Goal: Task Accomplishment & Management: Manage account settings

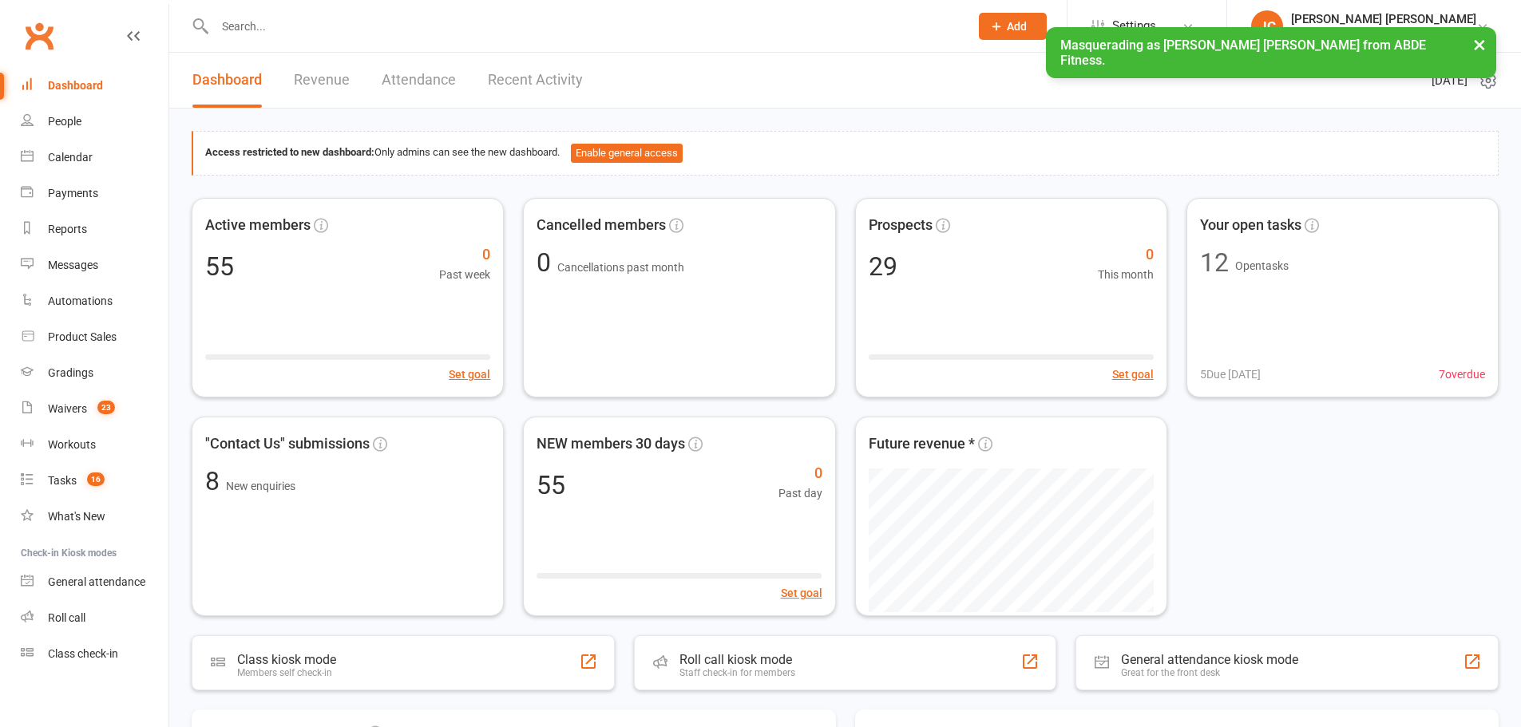
click at [1156, 22] on span "Settings" at bounding box center [1134, 26] width 44 height 36
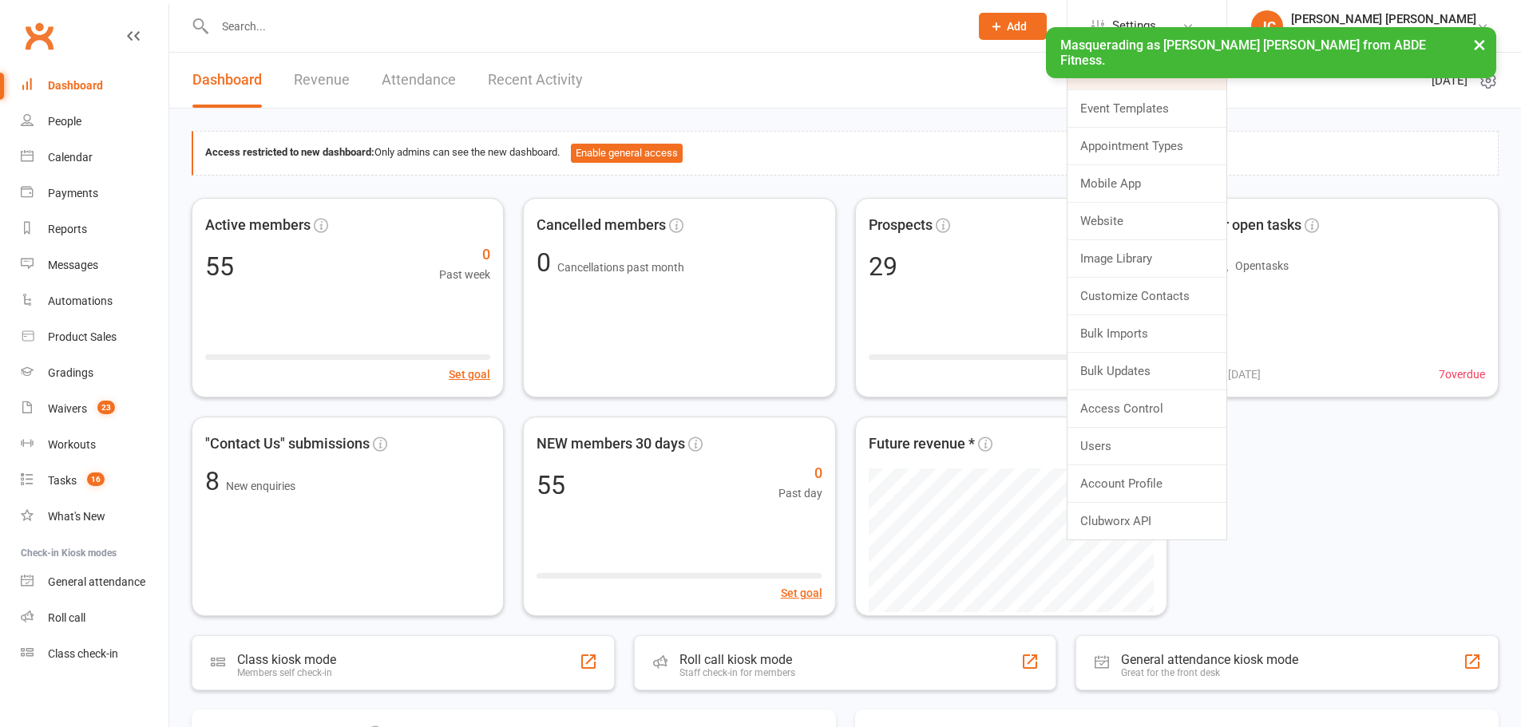
click at [1198, 72] on link "Membership Plans" at bounding box center [1146, 71] width 159 height 37
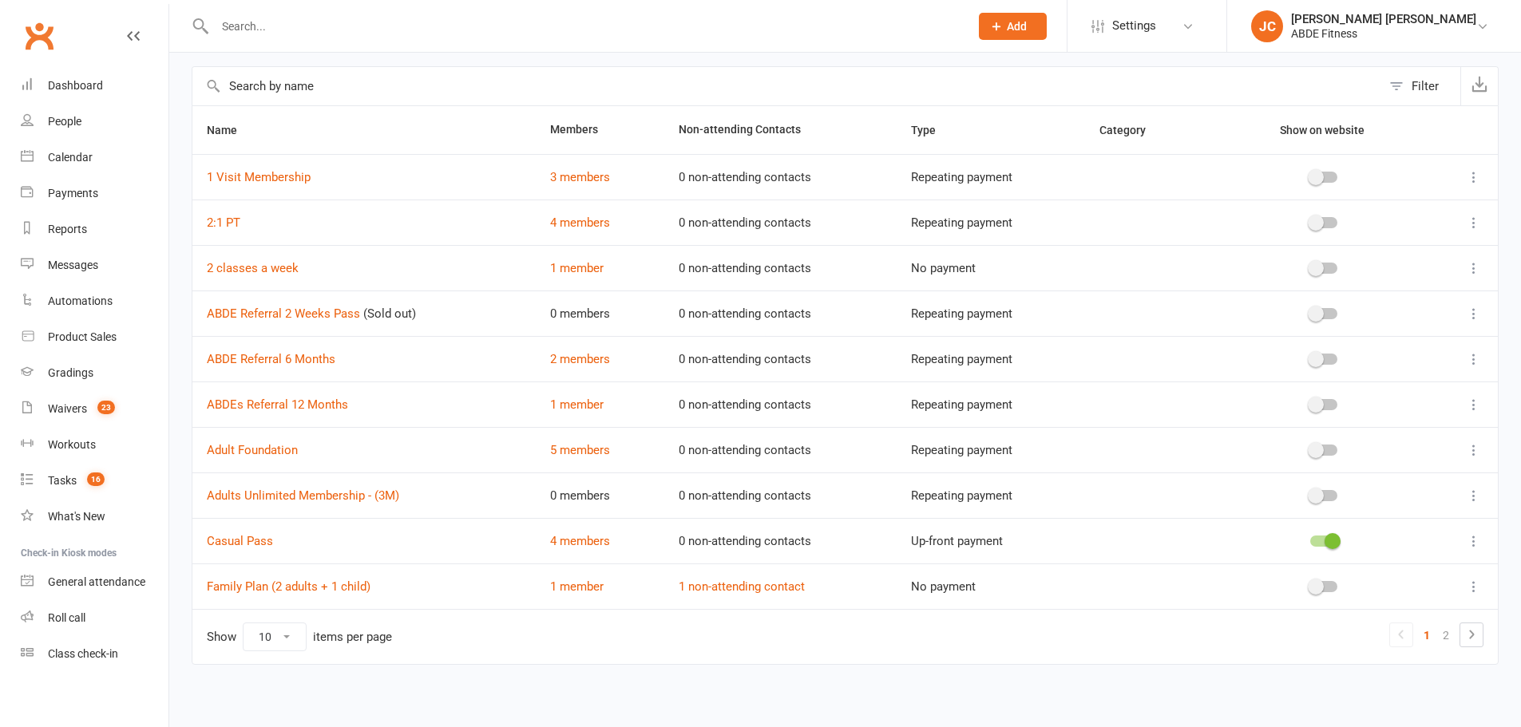
scroll to position [71, 0]
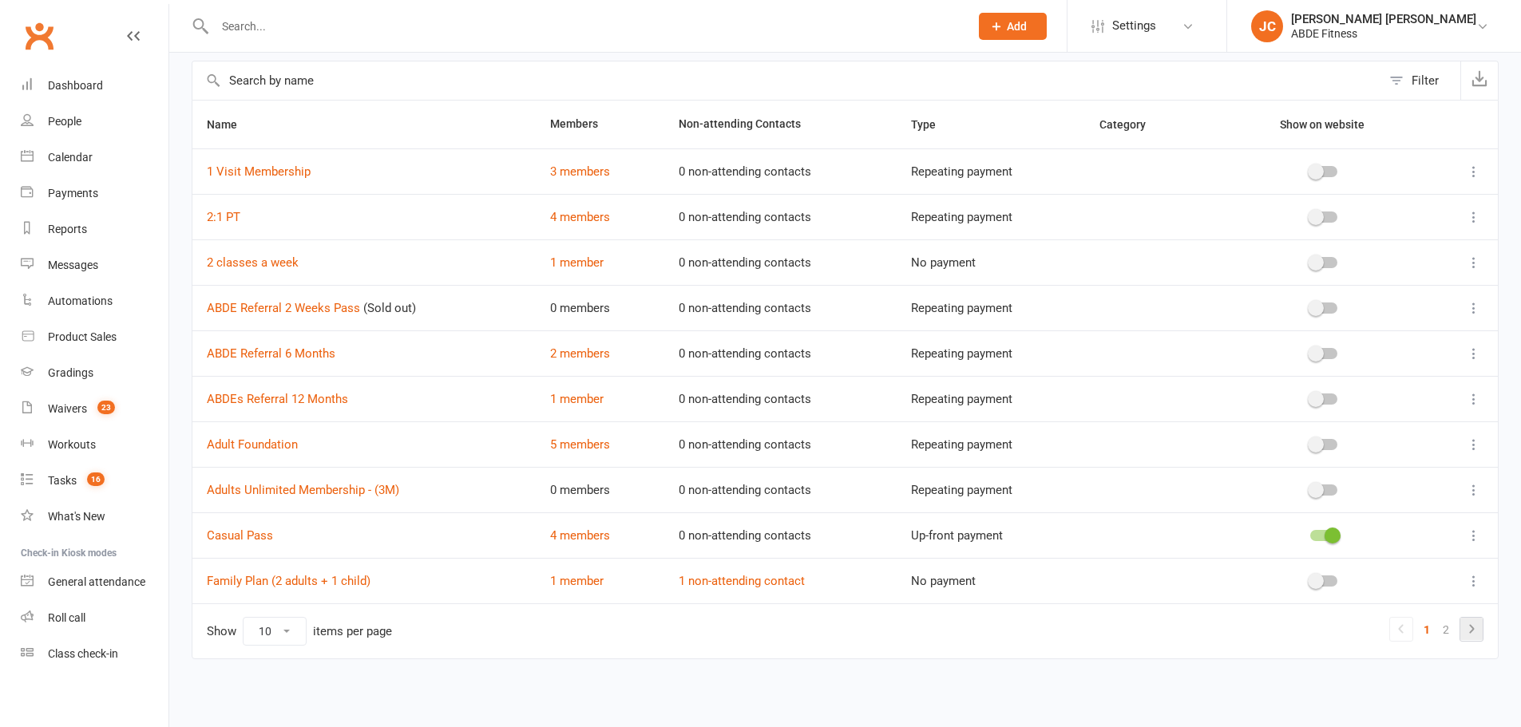
click at [1467, 624] on icon at bounding box center [1471, 629] width 19 height 19
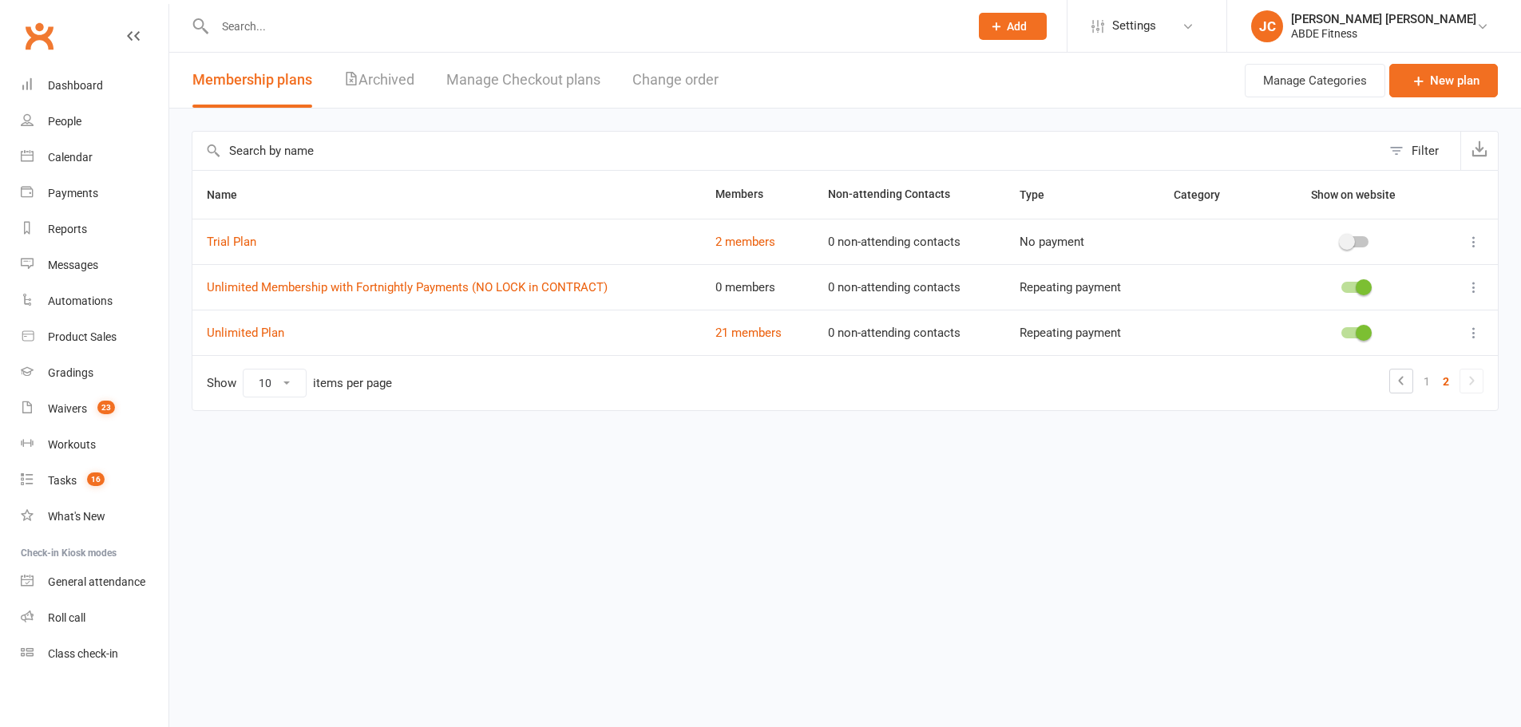
scroll to position [0, 0]
click at [1440, 381] on link "1" at bounding box center [1438, 381] width 19 height 22
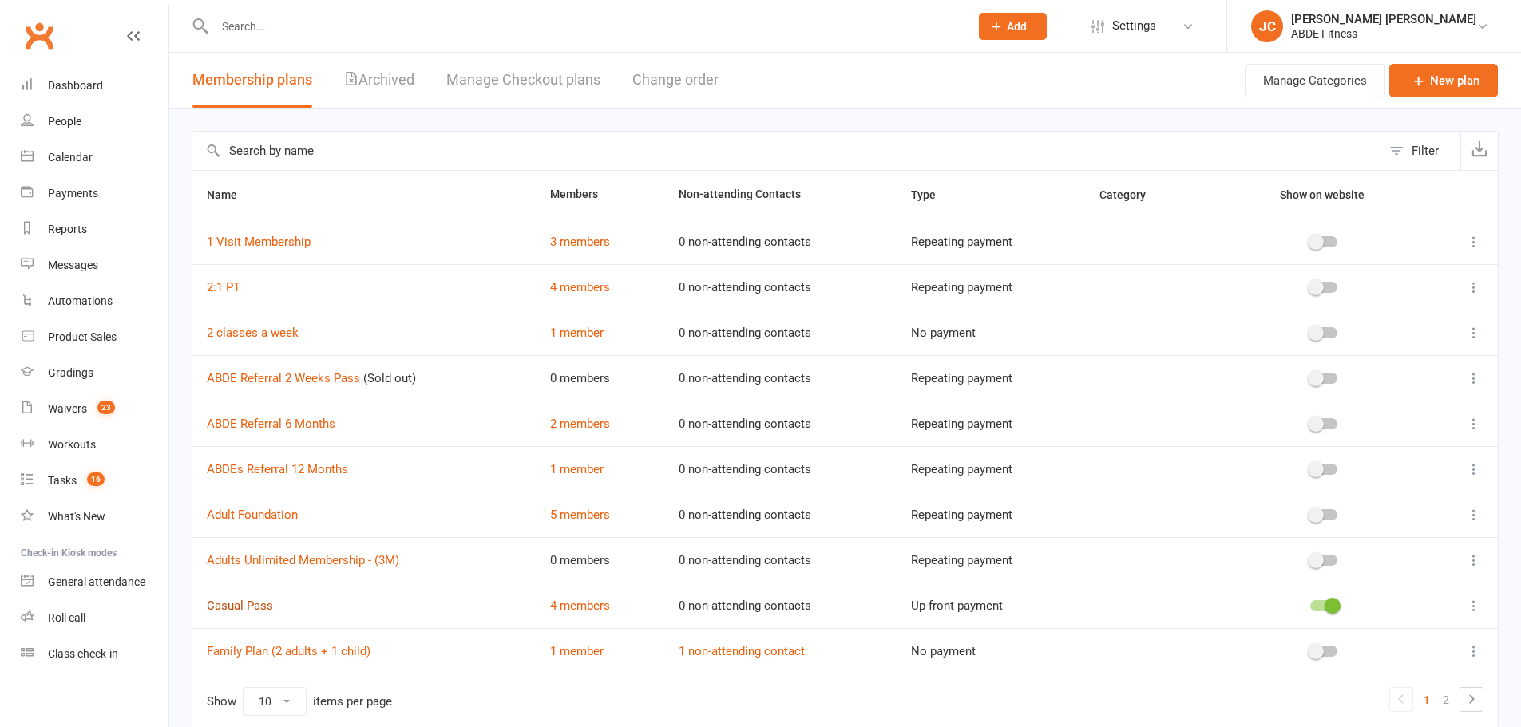
click at [237, 606] on link "Casual Pass" at bounding box center [240, 606] width 66 height 14
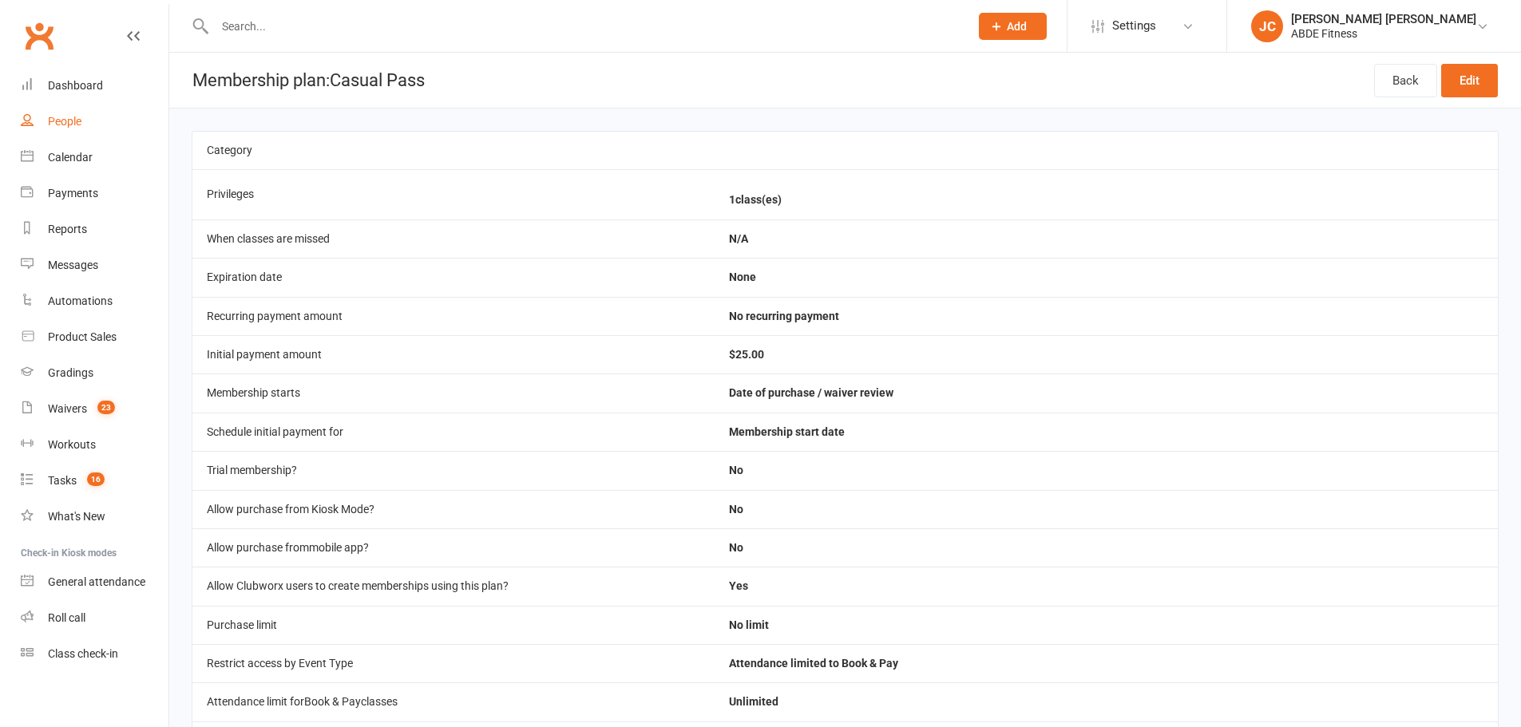
click at [87, 116] on link "People" at bounding box center [95, 122] width 148 height 36
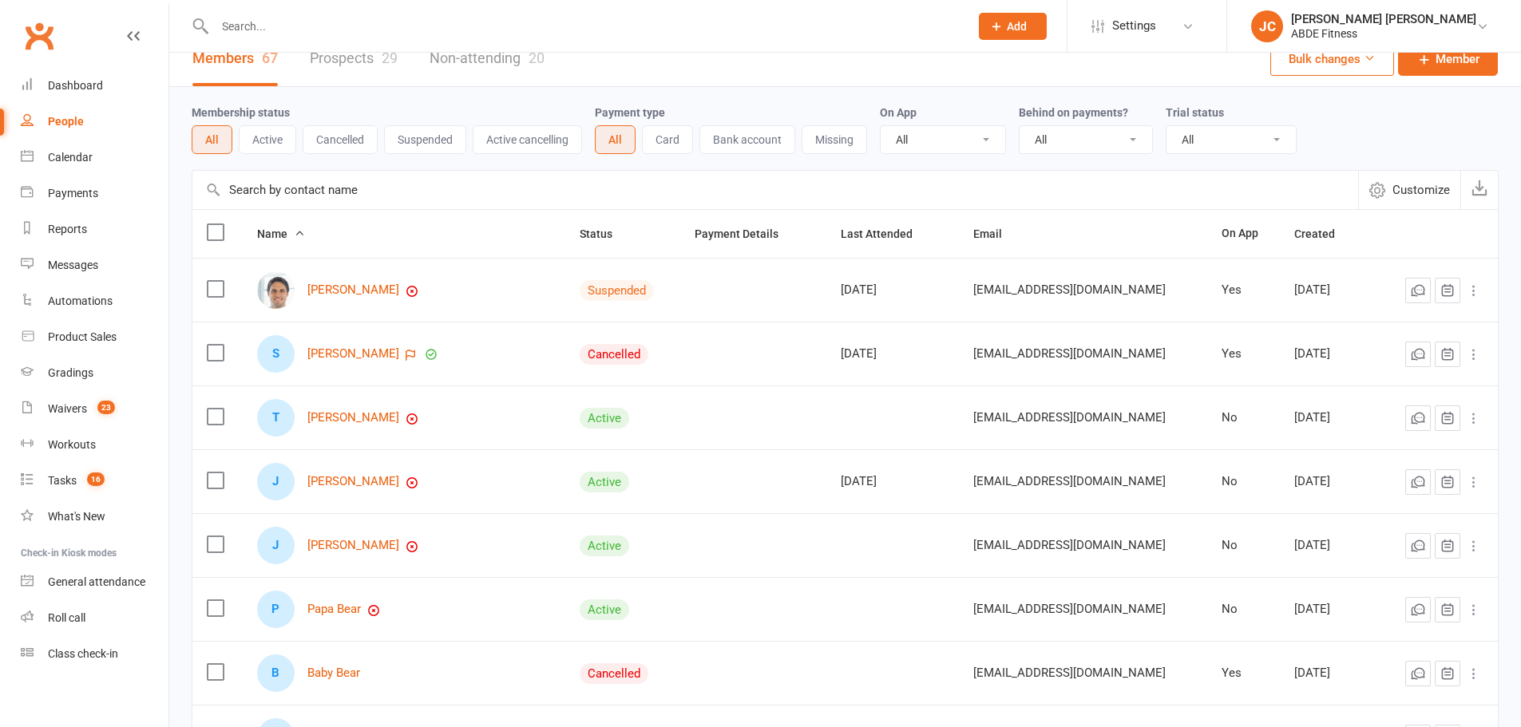
scroll to position [26, 0]
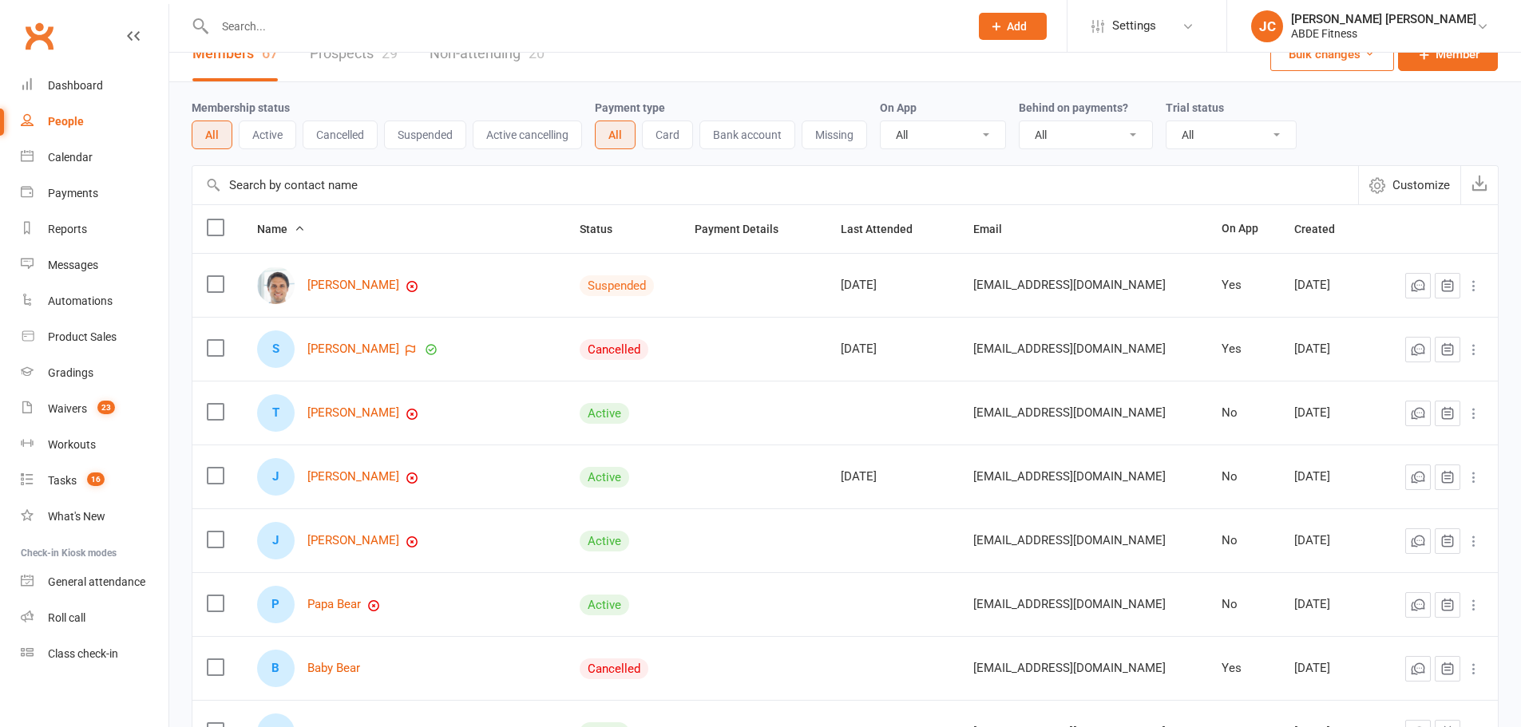
click at [344, 358] on div "S [PERSON_NAME]" at bounding box center [404, 350] width 294 height 38
click at [355, 350] on link "[PERSON_NAME]" at bounding box center [353, 349] width 92 height 14
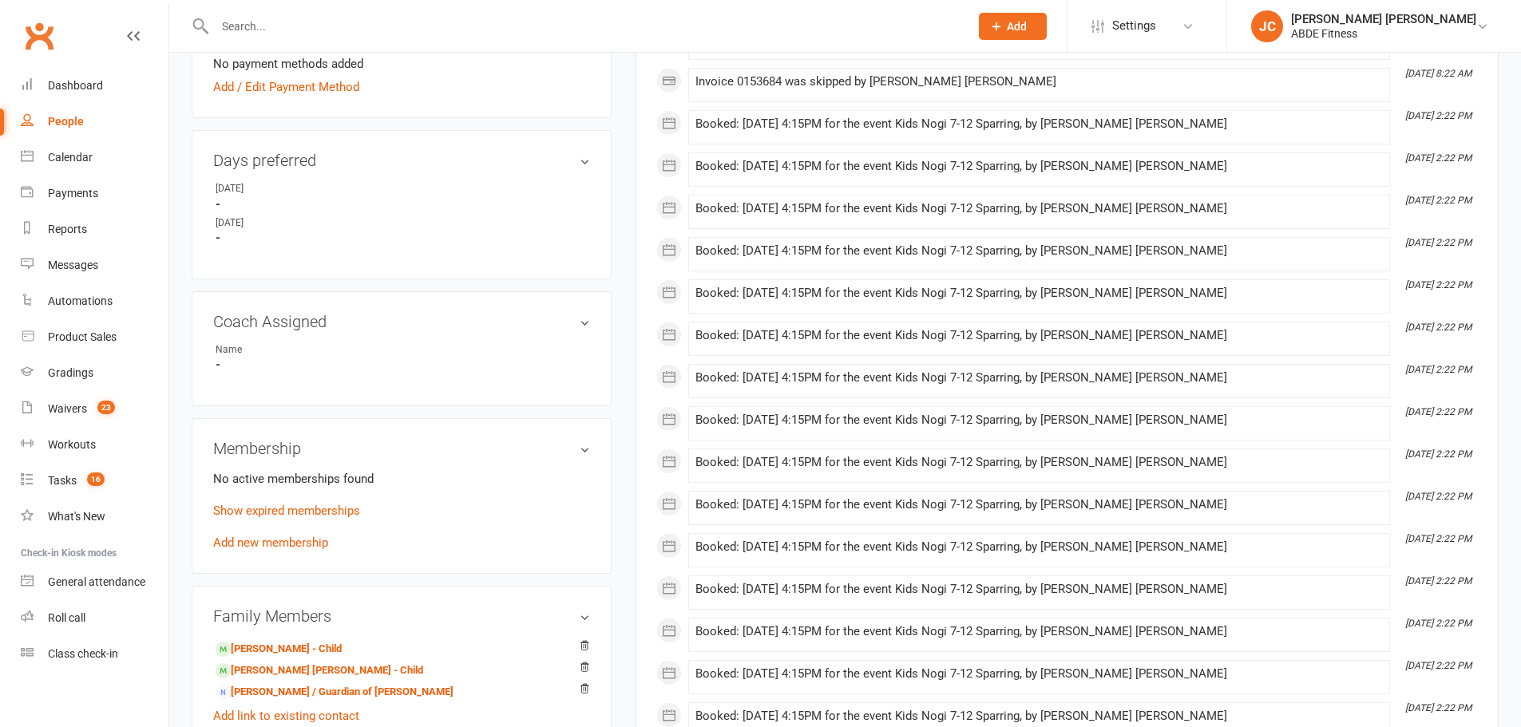
scroll to position [772, 0]
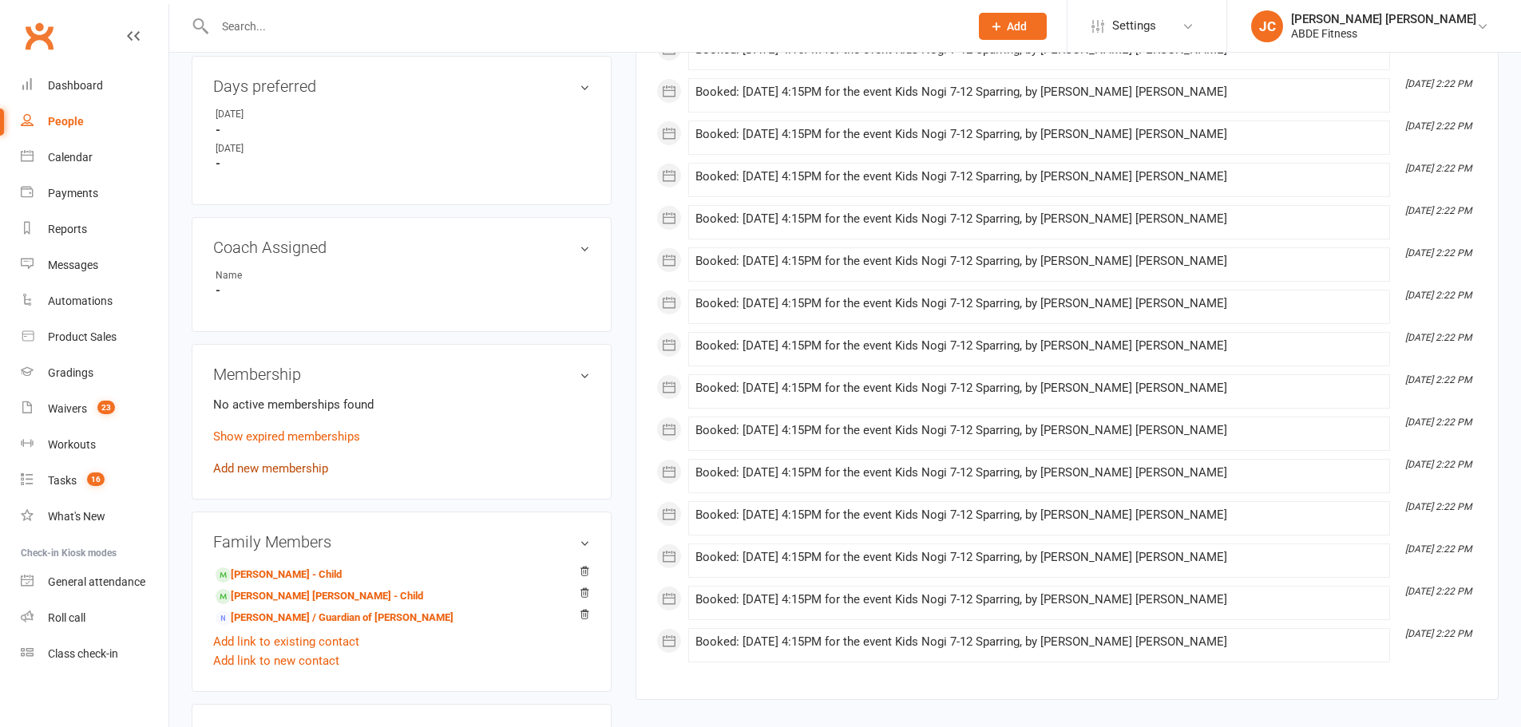
click at [278, 461] on link "Add new membership" at bounding box center [270, 468] width 115 height 14
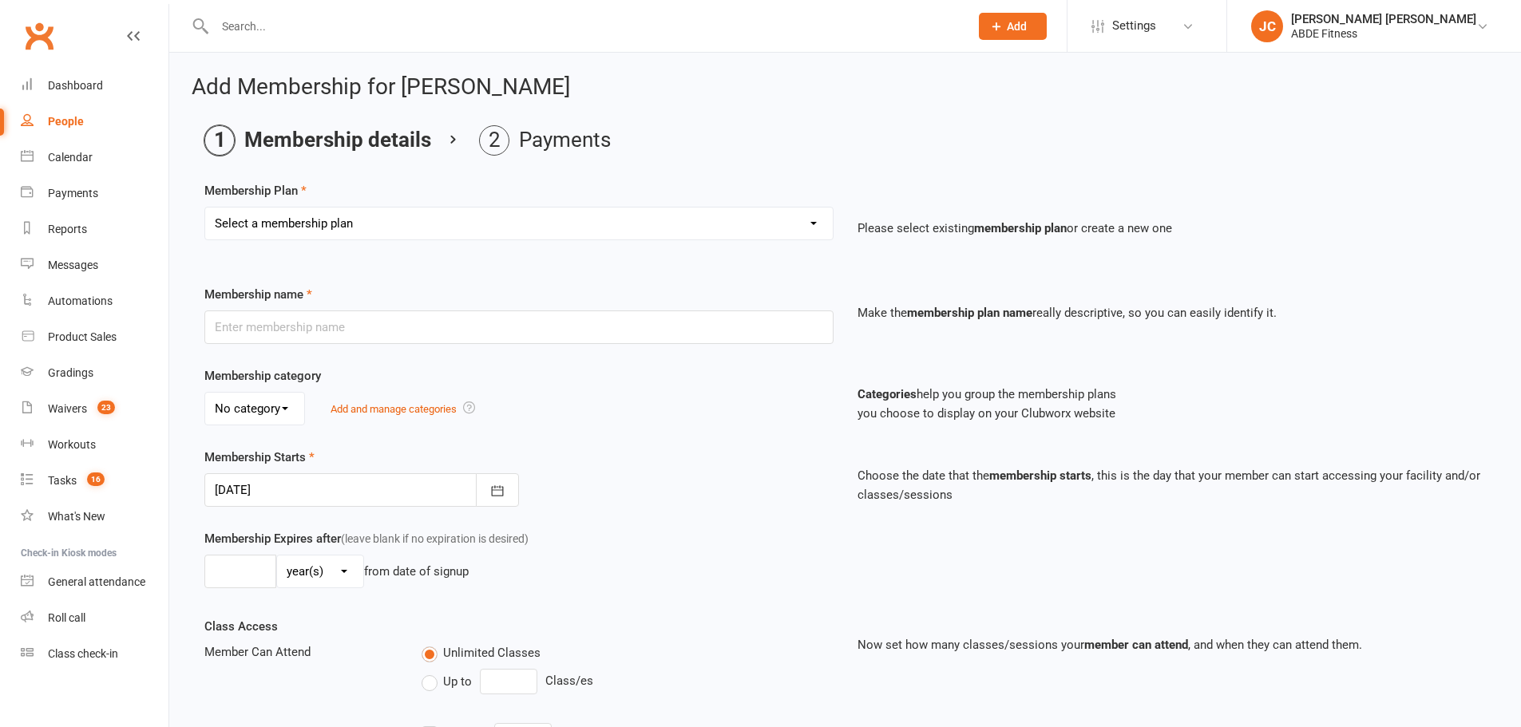
click at [392, 234] on select "Select a membership plan Create new Membership Plan ABDE Referral 2 Weeks Pass …" at bounding box center [519, 224] width 628 height 32
select select "5"
click at [205, 208] on select "Select a membership plan Create new Membership Plan ABDE Referral 2 Weeks Pass …" at bounding box center [519, 224] width 628 height 32
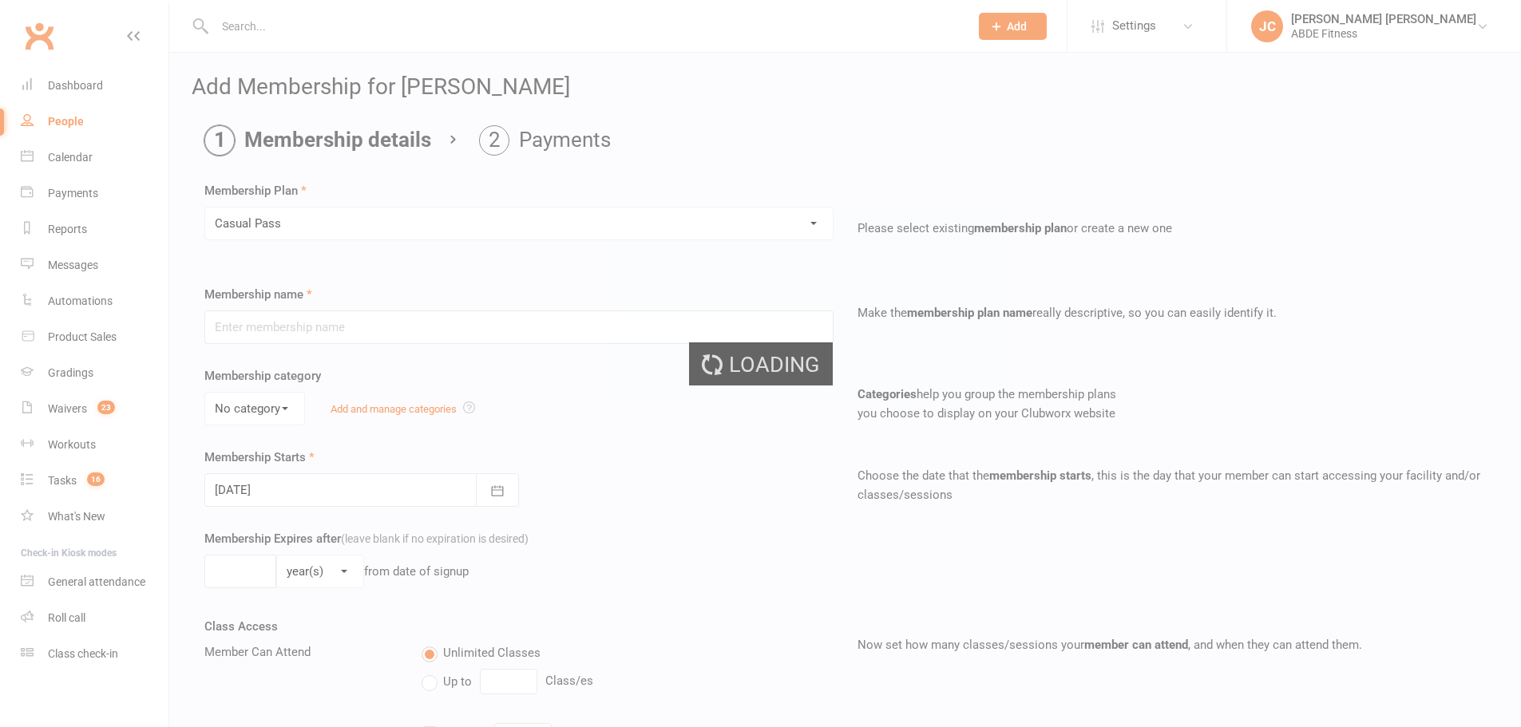
type input "Casual Pass"
type input "0"
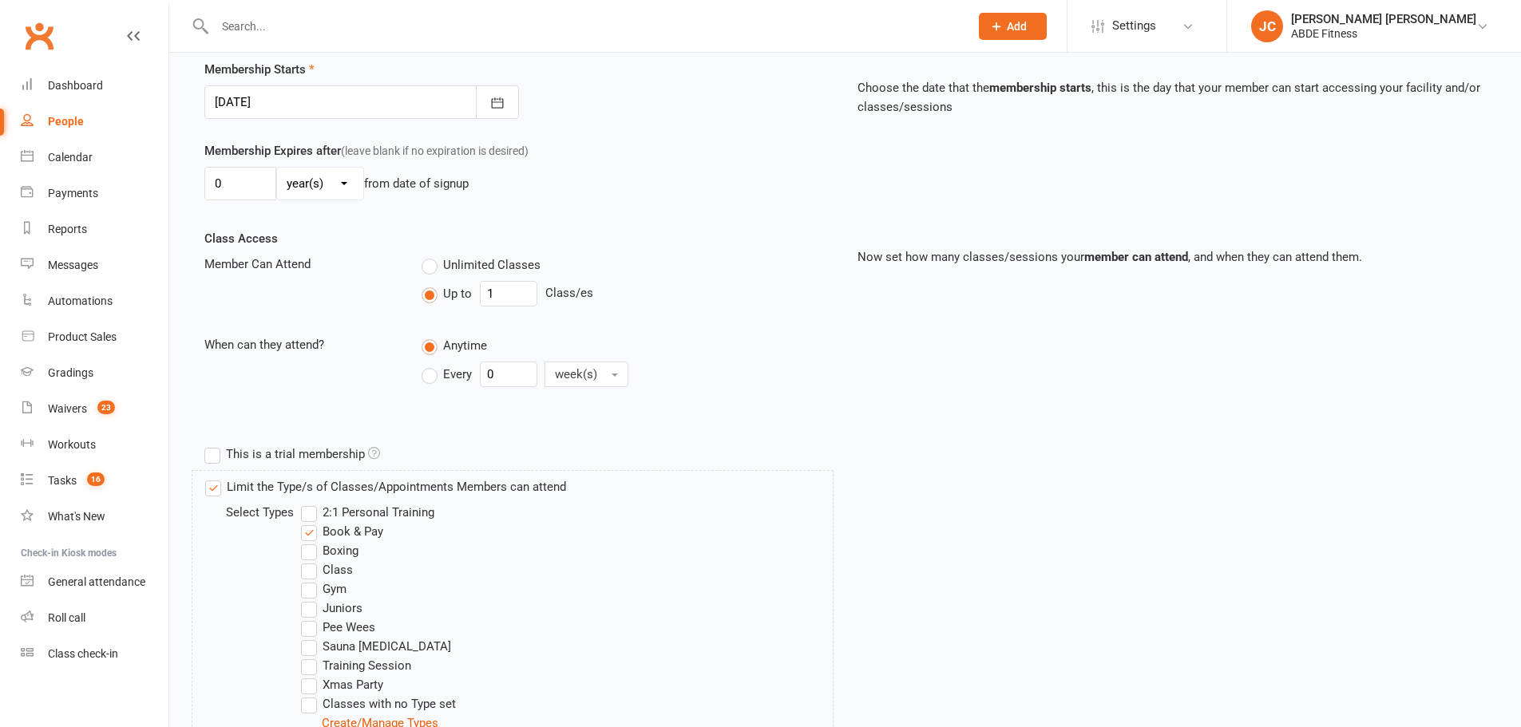
scroll to position [306, 0]
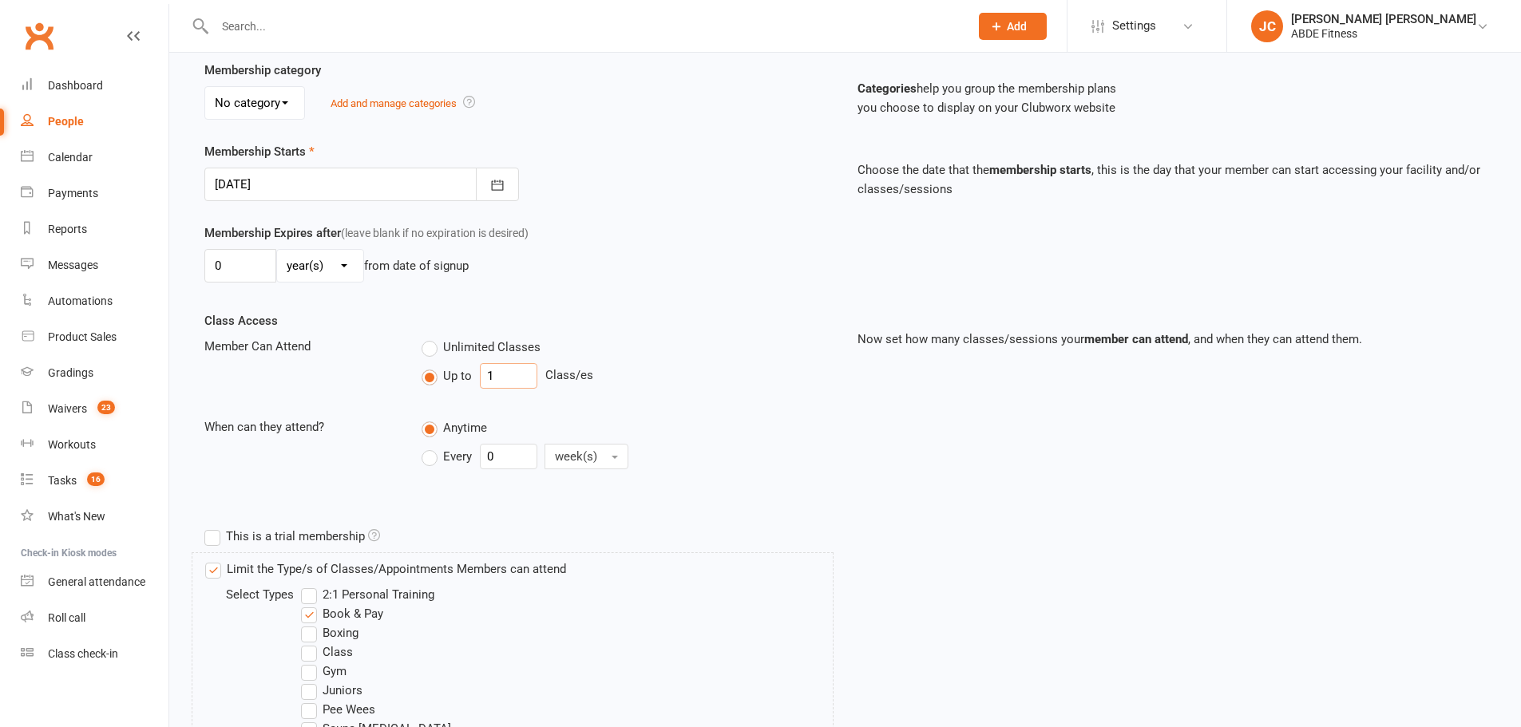
drag, startPoint x: 506, startPoint y: 367, endPoint x: 464, endPoint y: 368, distance: 42.3
click at [464, 368] on div "Up to 1 Class/es" at bounding box center [627, 376] width 411 height 26
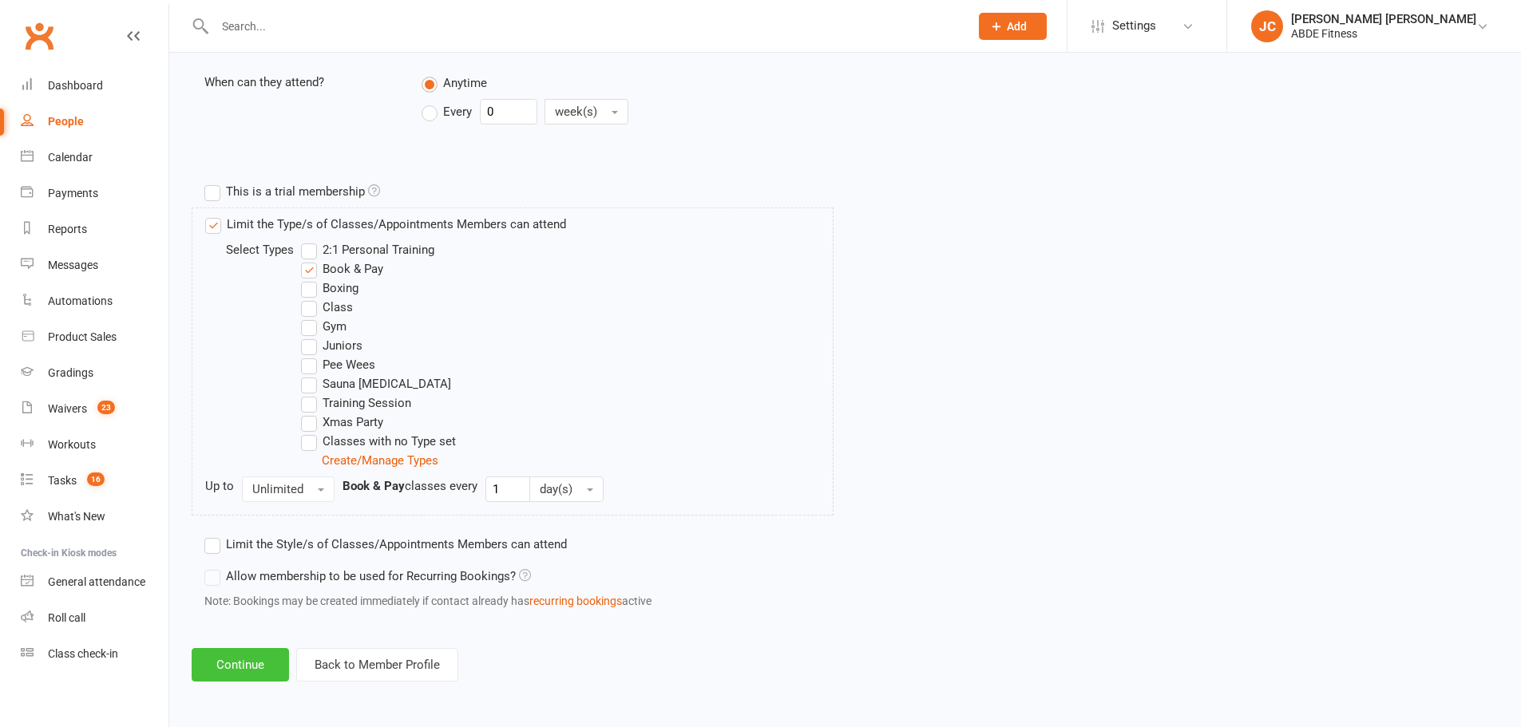
type input "5"
click at [257, 670] on button "Continue" at bounding box center [240, 665] width 97 height 34
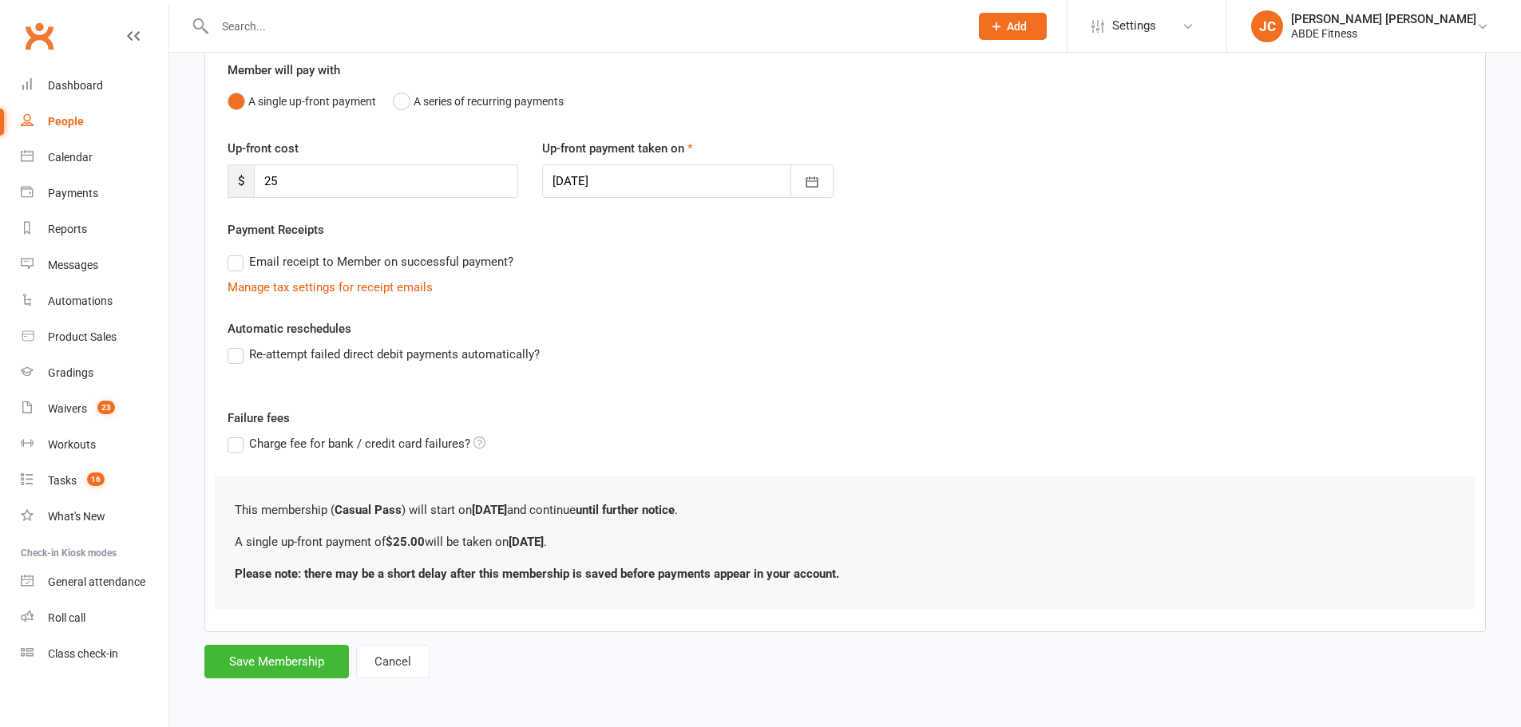
scroll to position [0, 0]
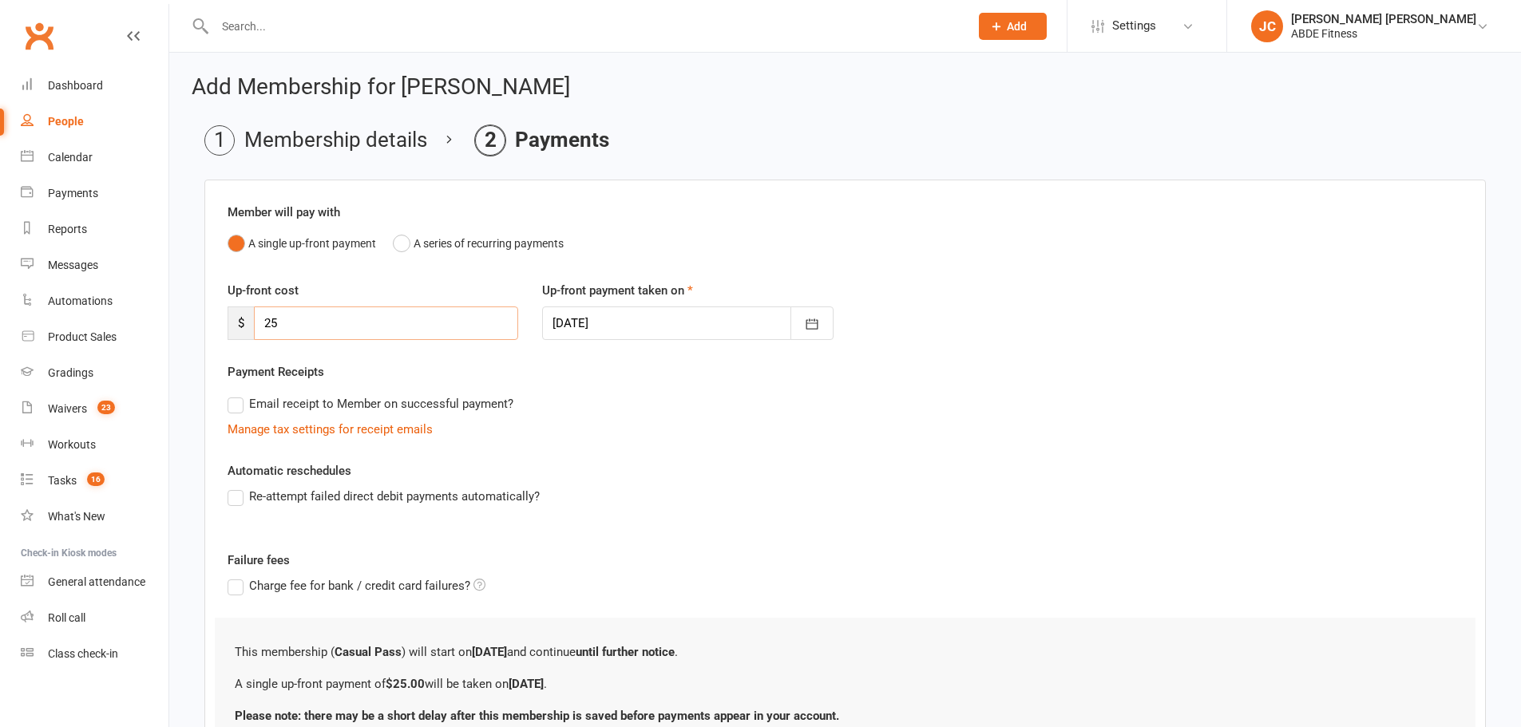
drag, startPoint x: 347, startPoint y: 322, endPoint x: 195, endPoint y: 296, distance: 154.6
click at [195, 296] on main "Membership details Payments Member will pay with A single up-front payment A se…" at bounding box center [845, 472] width 1307 height 695
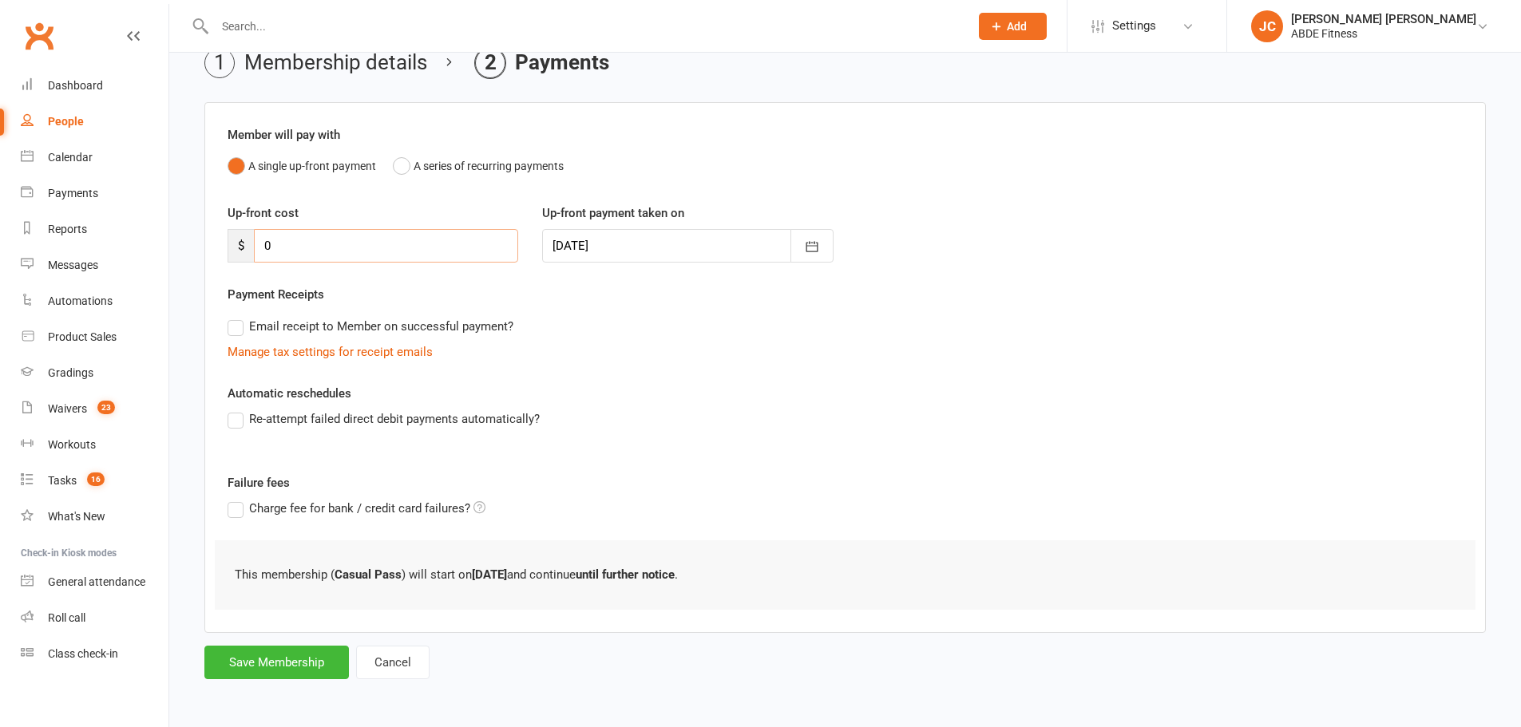
scroll to position [78, 0]
type input "0"
click at [268, 652] on button "Save Membership" at bounding box center [276, 662] width 145 height 34
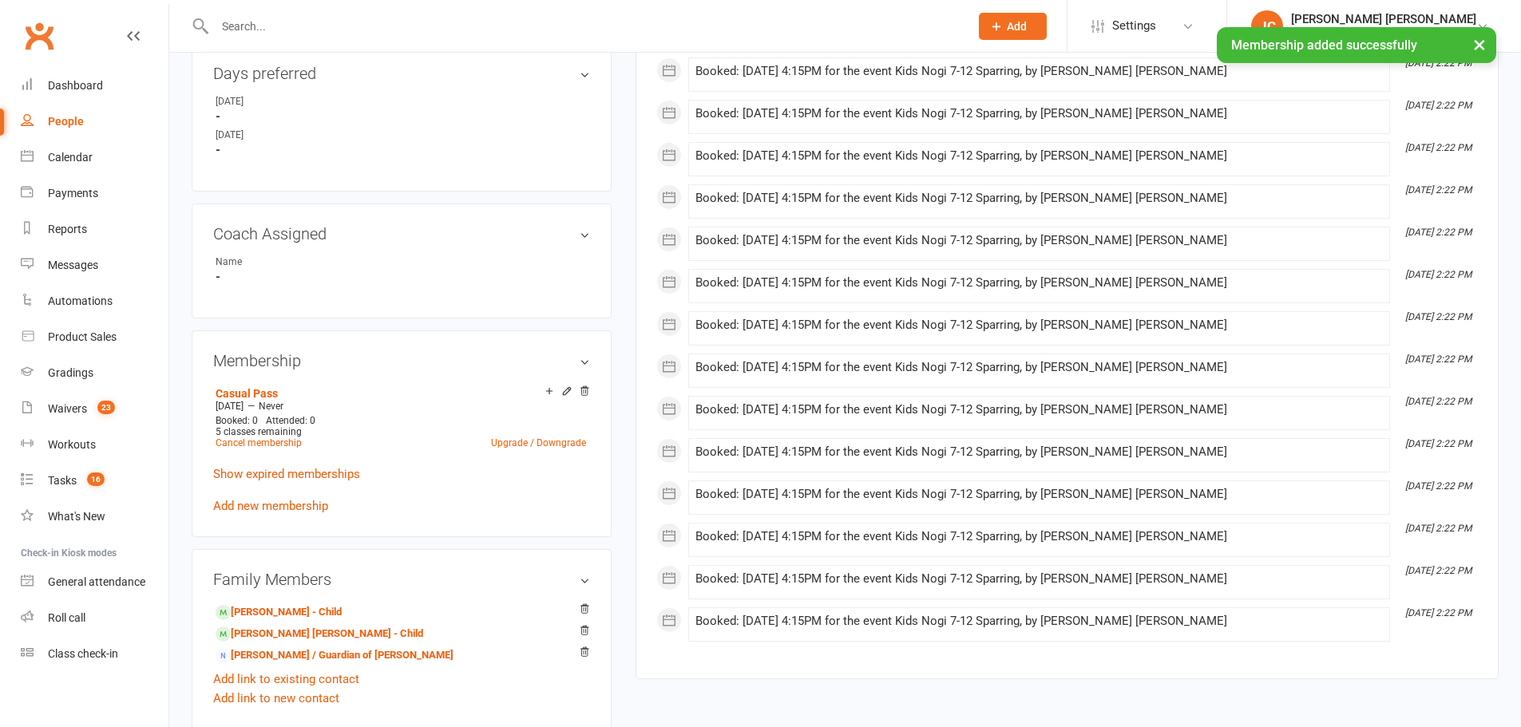
scroll to position [798, 0]
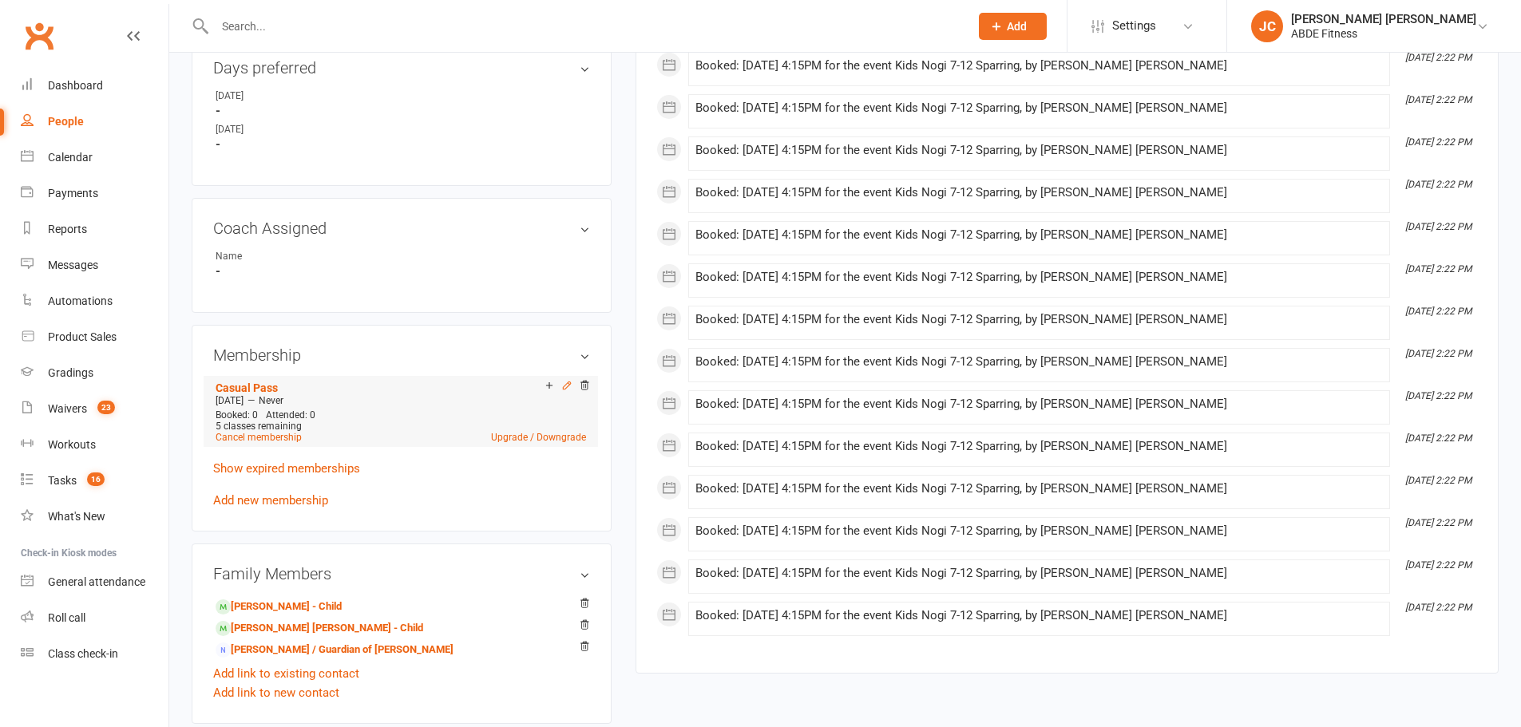
click at [566, 388] on icon at bounding box center [566, 385] width 7 height 7
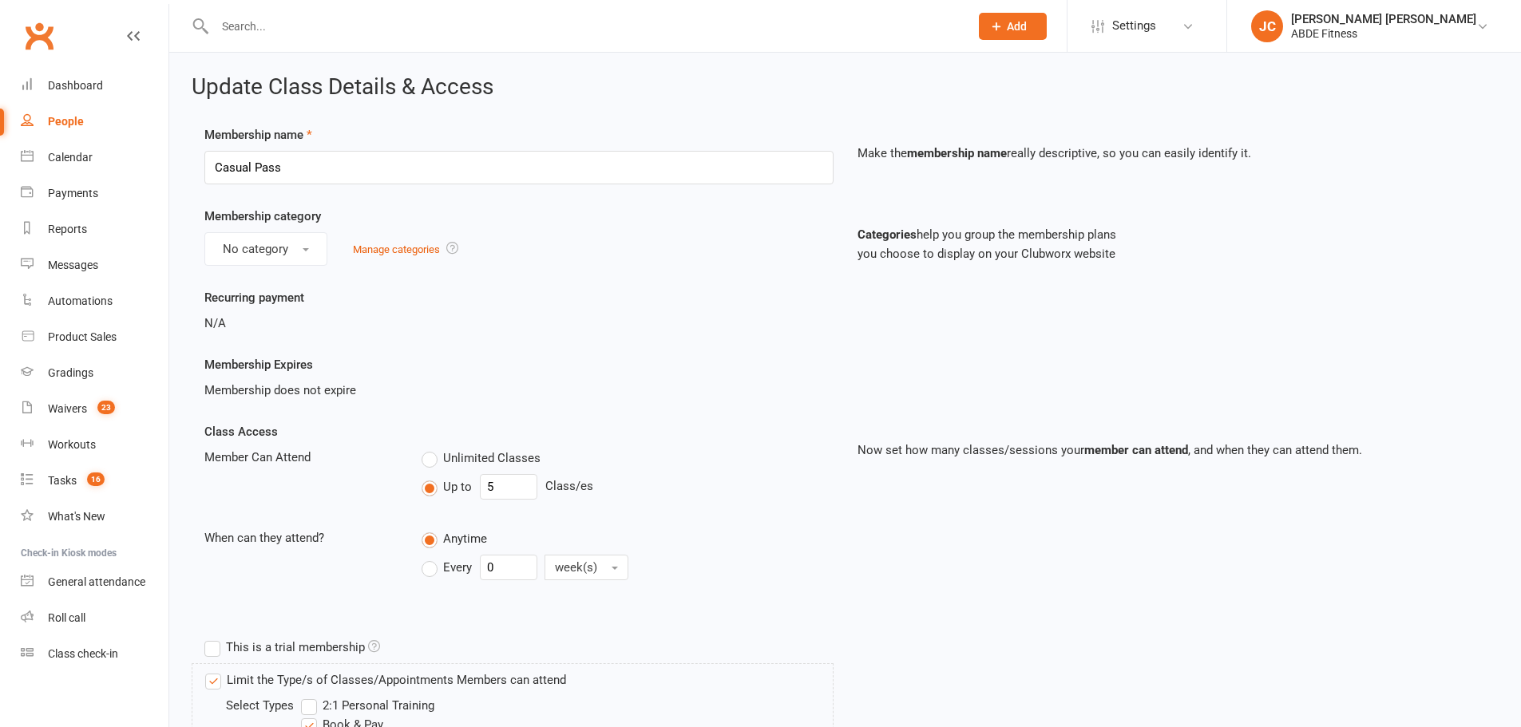
click at [69, 124] on div "People" at bounding box center [66, 121] width 36 height 13
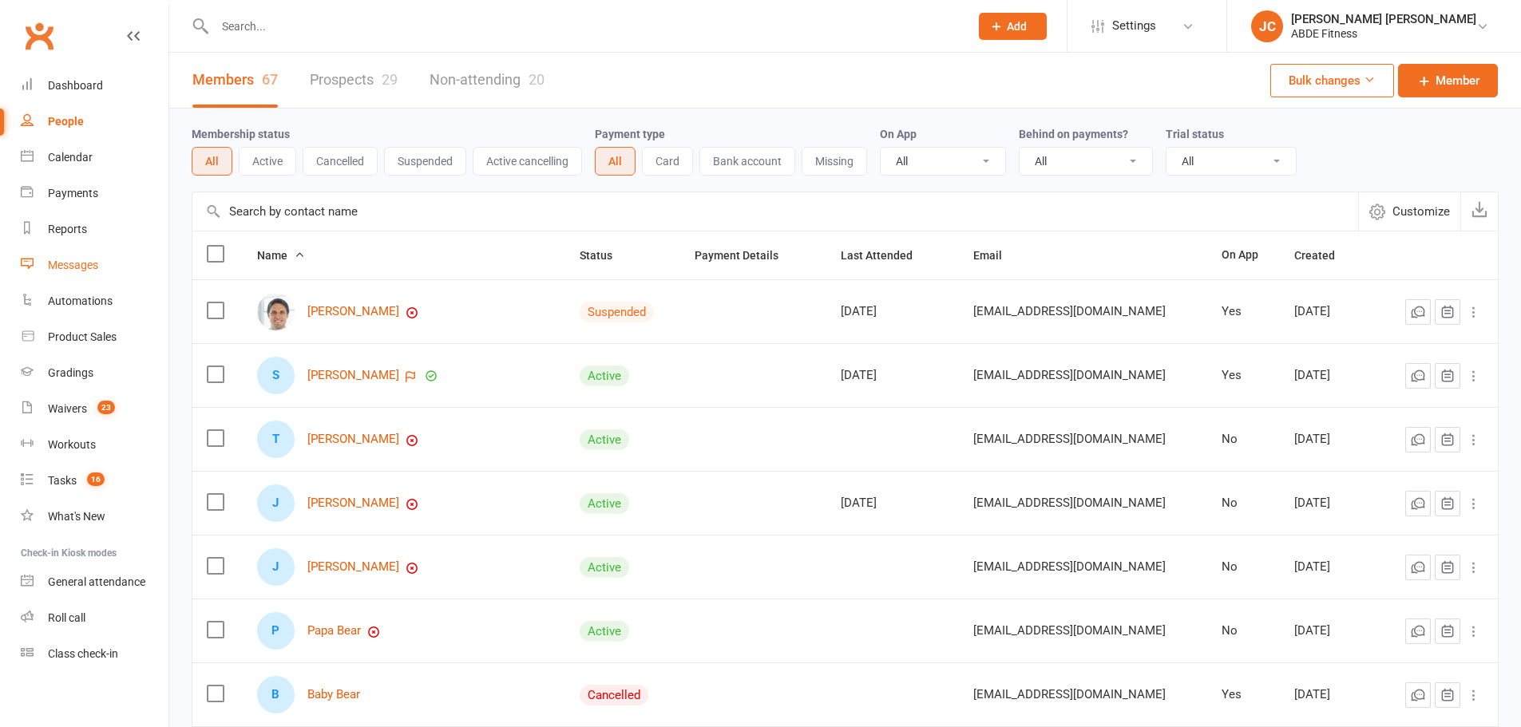
click at [77, 265] on div "Messages" at bounding box center [73, 265] width 50 height 13
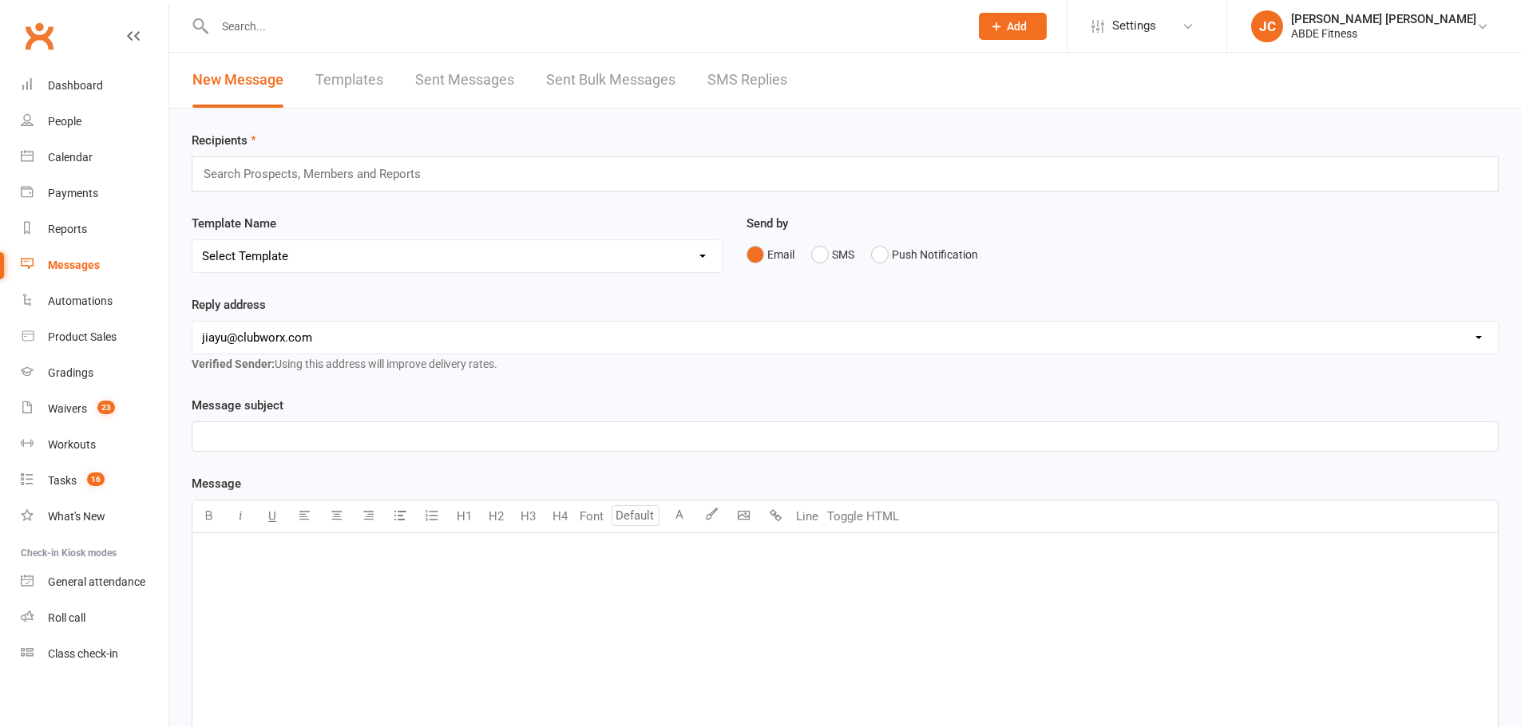
click at [470, 78] on link "Sent Messages" at bounding box center [464, 80] width 99 height 55
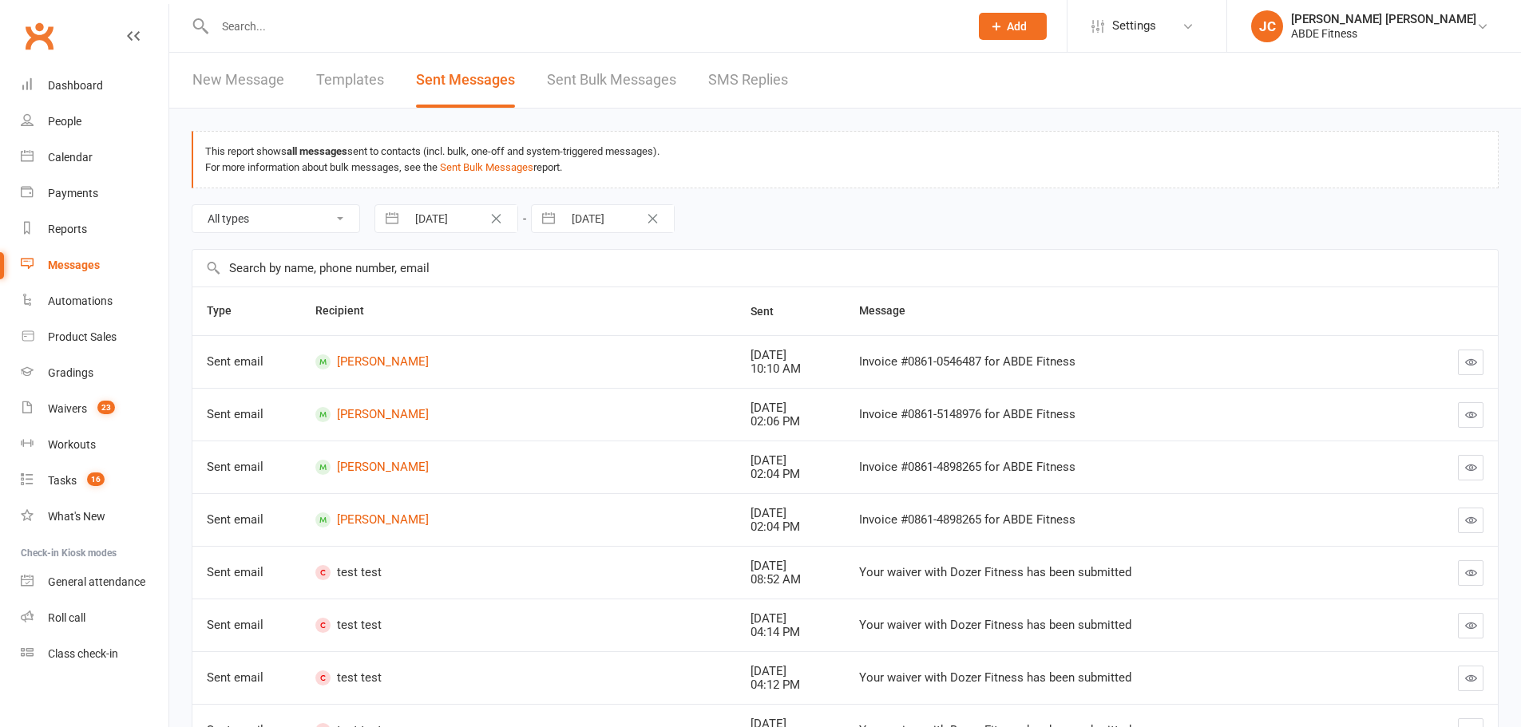
click at [326, 71] on link "Templates" at bounding box center [350, 80] width 68 height 55
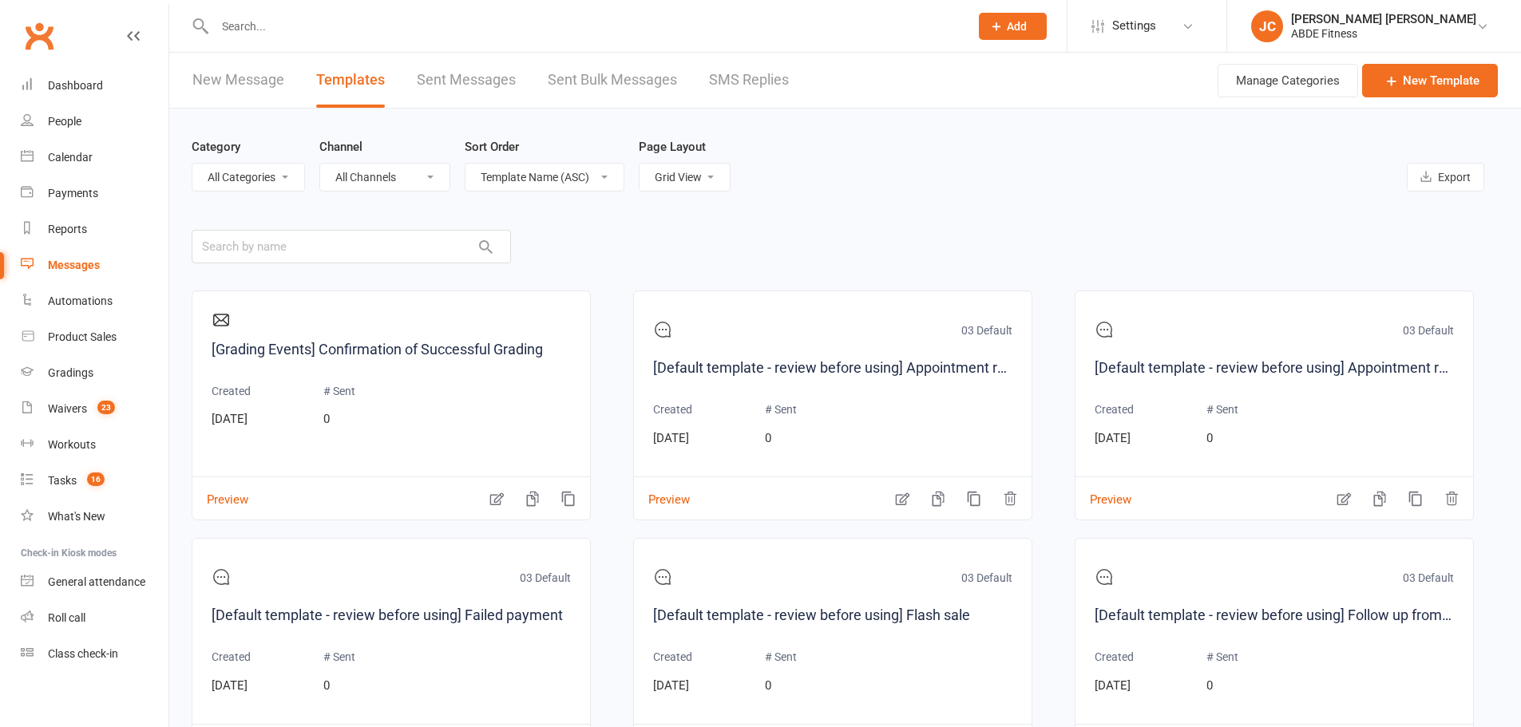
click at [695, 194] on div "Category All Categories (No category) 01 Prospects 02 General 03 Default Channe…" at bounding box center [845, 165] width 1307 height 112
click at [707, 184] on select "List View Grid View" at bounding box center [684, 177] width 90 height 27
click at [696, 203] on div "Category All Categories (No category) 01 Prospects 02 General 03 Default Channe…" at bounding box center [845, 165] width 1307 height 112
click at [699, 186] on select "List View Grid View" at bounding box center [684, 177] width 90 height 27
select select "list"
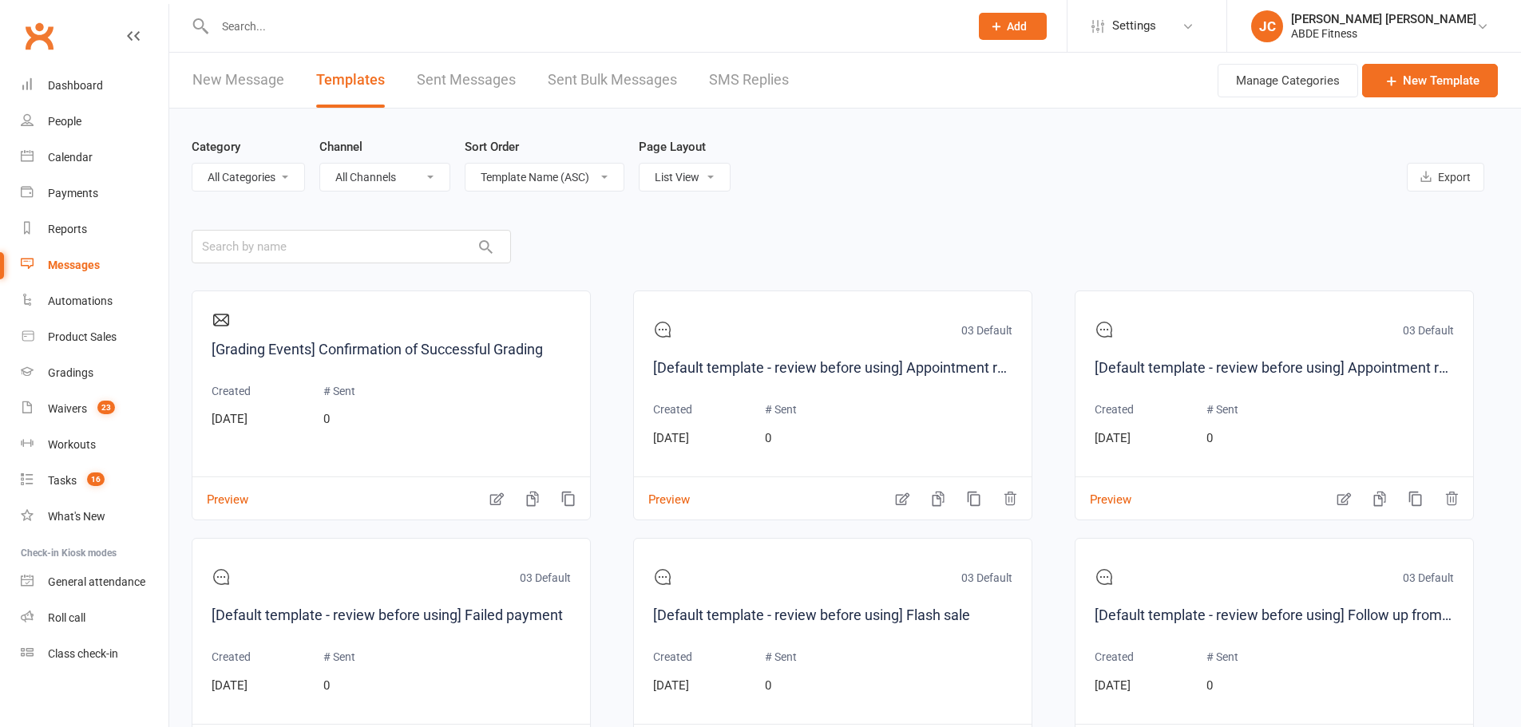
click at [639, 164] on select "List View Grid View" at bounding box center [684, 177] width 90 height 27
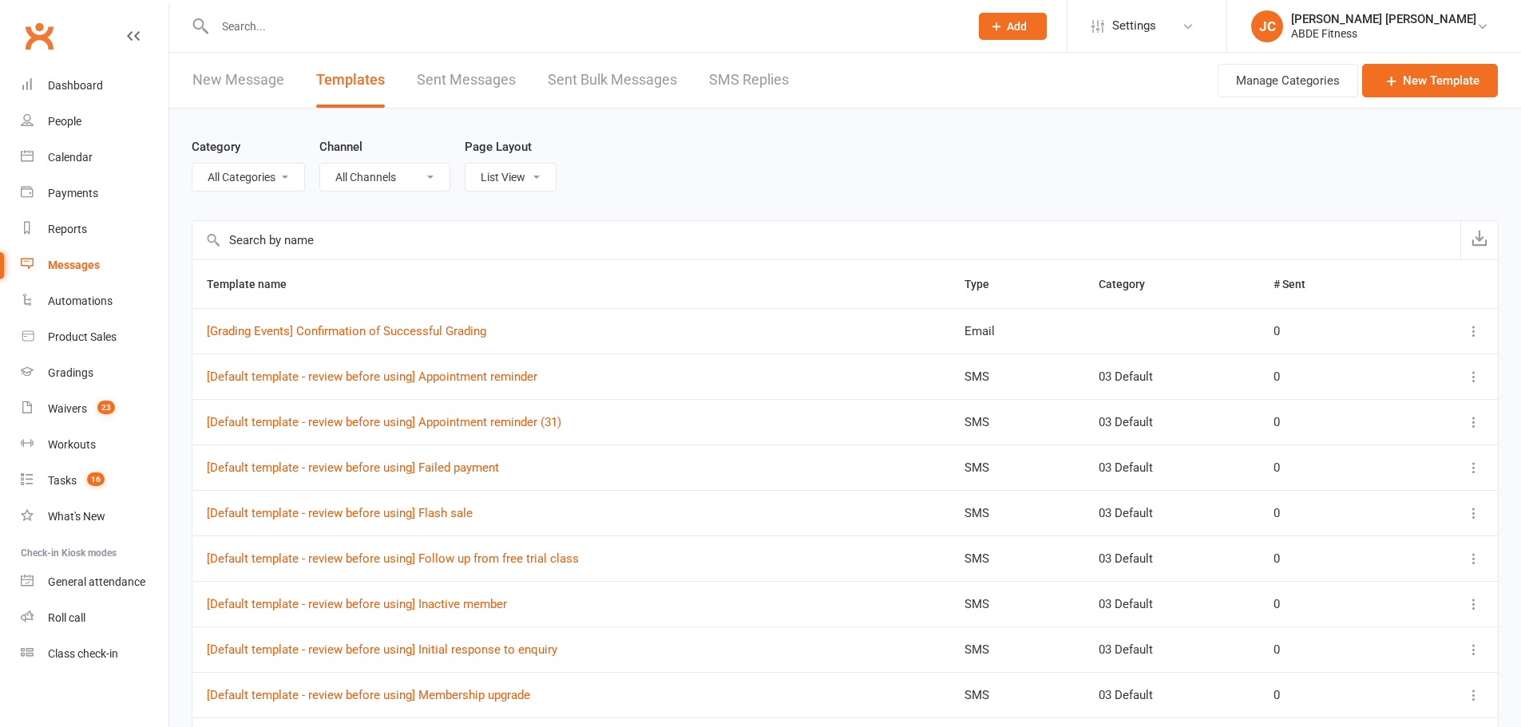
click at [1468, 325] on icon at bounding box center [1474, 331] width 16 height 16
click at [1201, 240] on input "text" at bounding box center [826, 240] width 1268 height 38
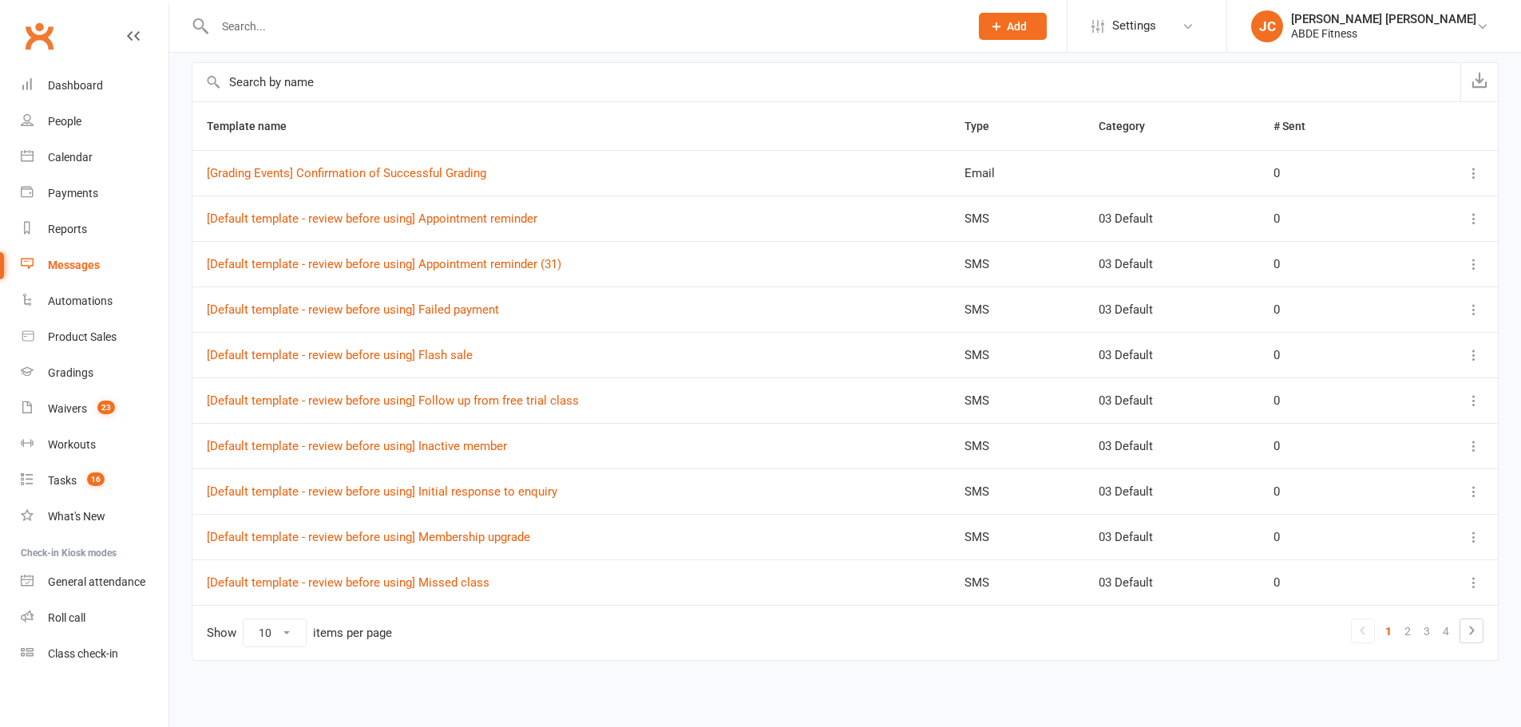
scroll to position [160, 0]
click at [1465, 636] on icon at bounding box center [1471, 629] width 19 height 19
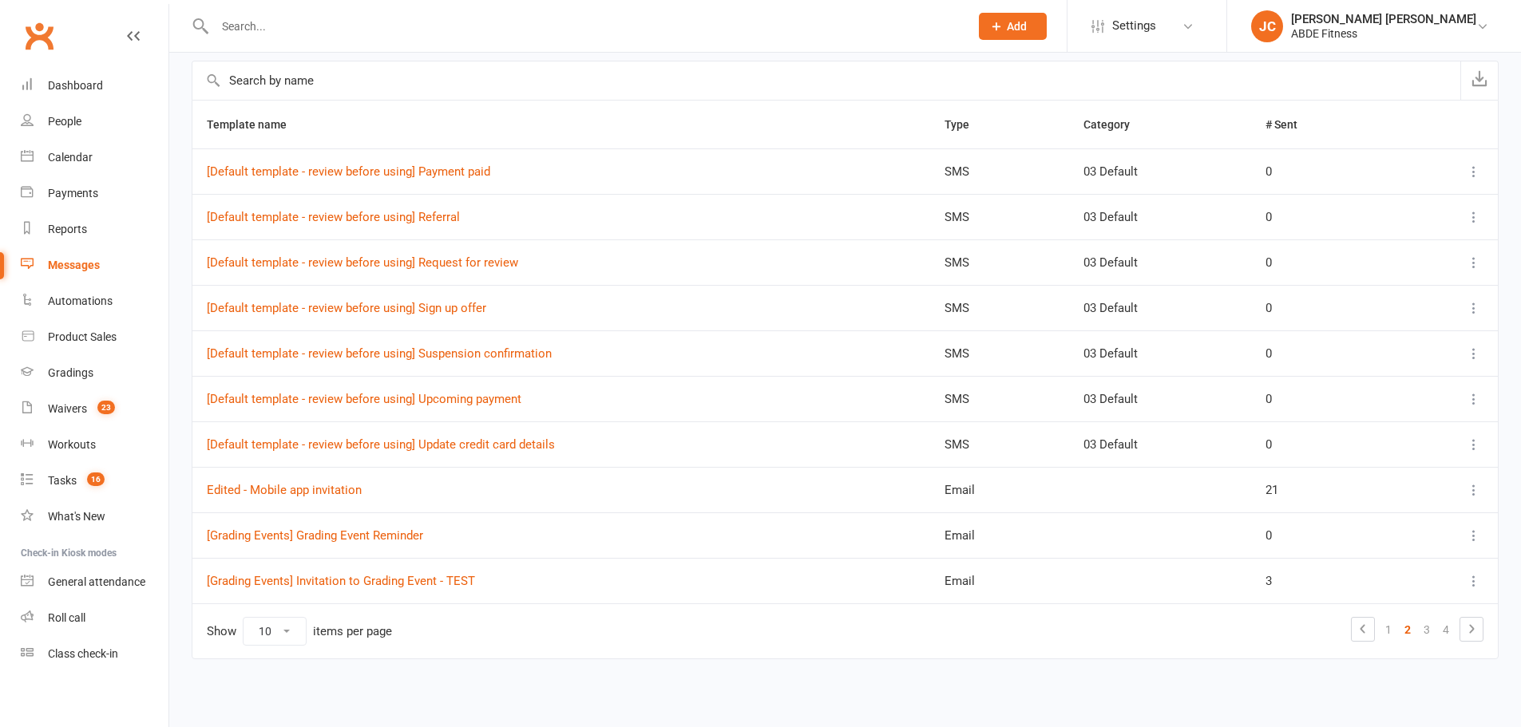
click at [1475, 536] on icon at bounding box center [1474, 536] width 16 height 16
click at [1203, 639] on td "Show 10 25 50 100 items per page 1 2 3 4" at bounding box center [844, 631] width 1305 height 55
click at [1468, 635] on icon at bounding box center [1471, 629] width 19 height 19
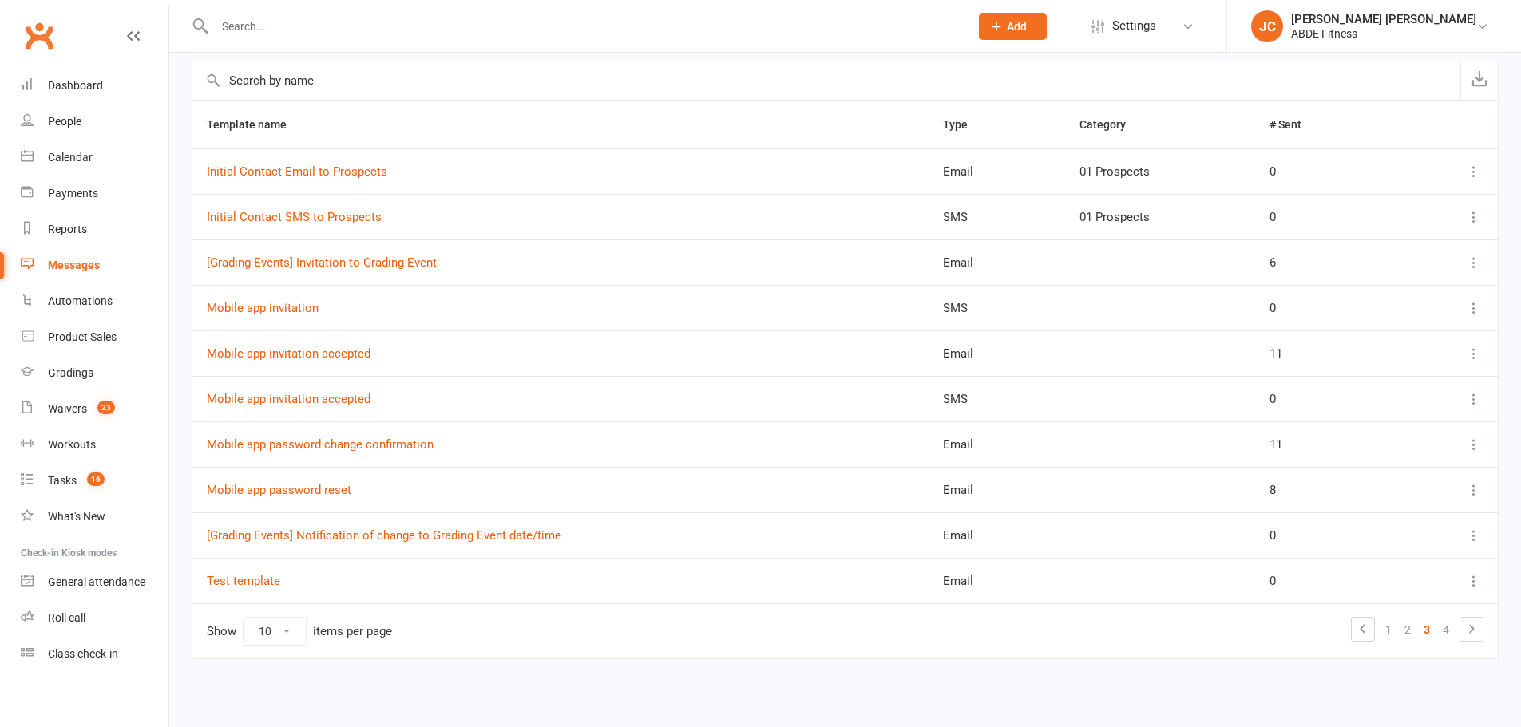
click at [1476, 586] on icon at bounding box center [1474, 581] width 16 height 16
click at [1219, 662] on div "Category All Categories (No category) 01 Prospects 02 General 03 Default Channe…" at bounding box center [845, 326] width 1352 height 755
click at [1461, 533] on div at bounding box center [1451, 535] width 63 height 19
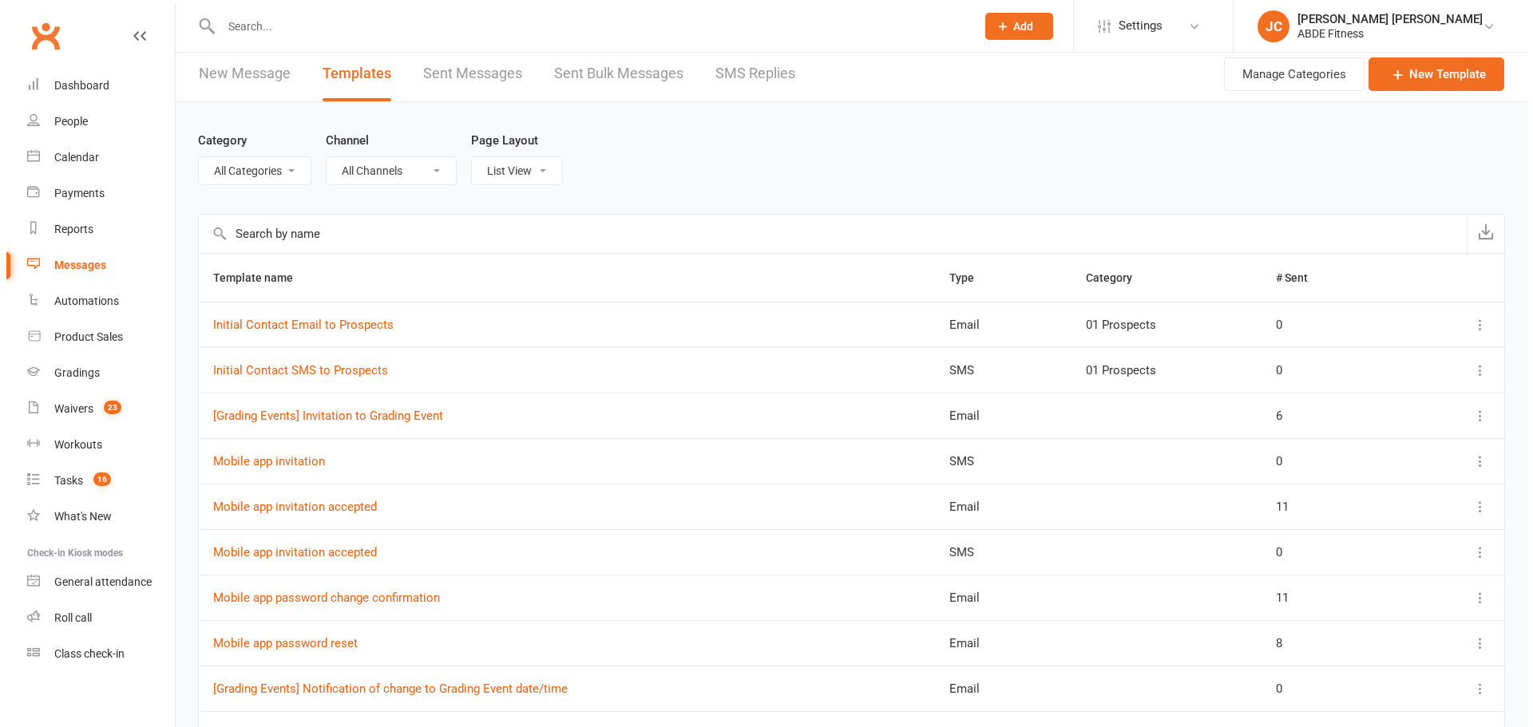
scroll to position [0, 0]
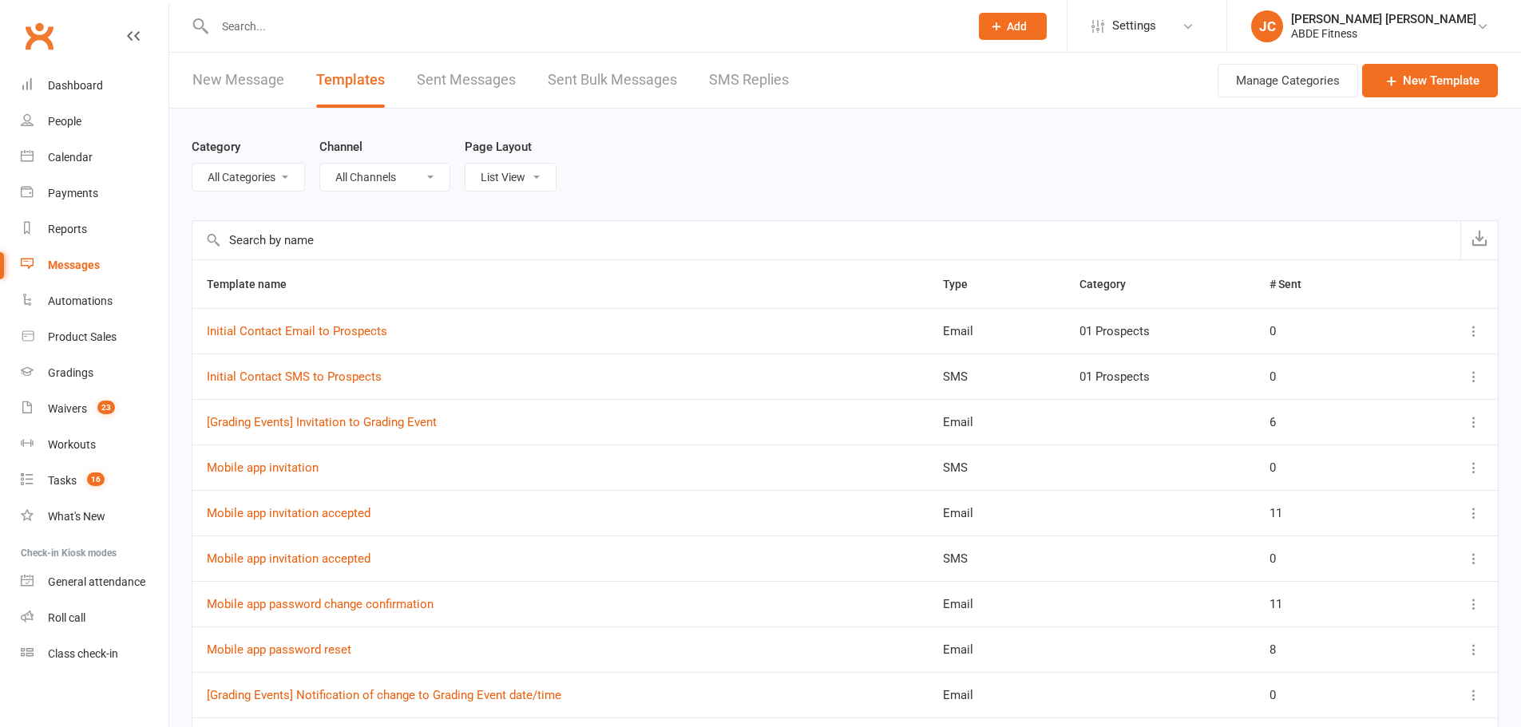
click at [300, 247] on input "text" at bounding box center [826, 240] width 1268 height 38
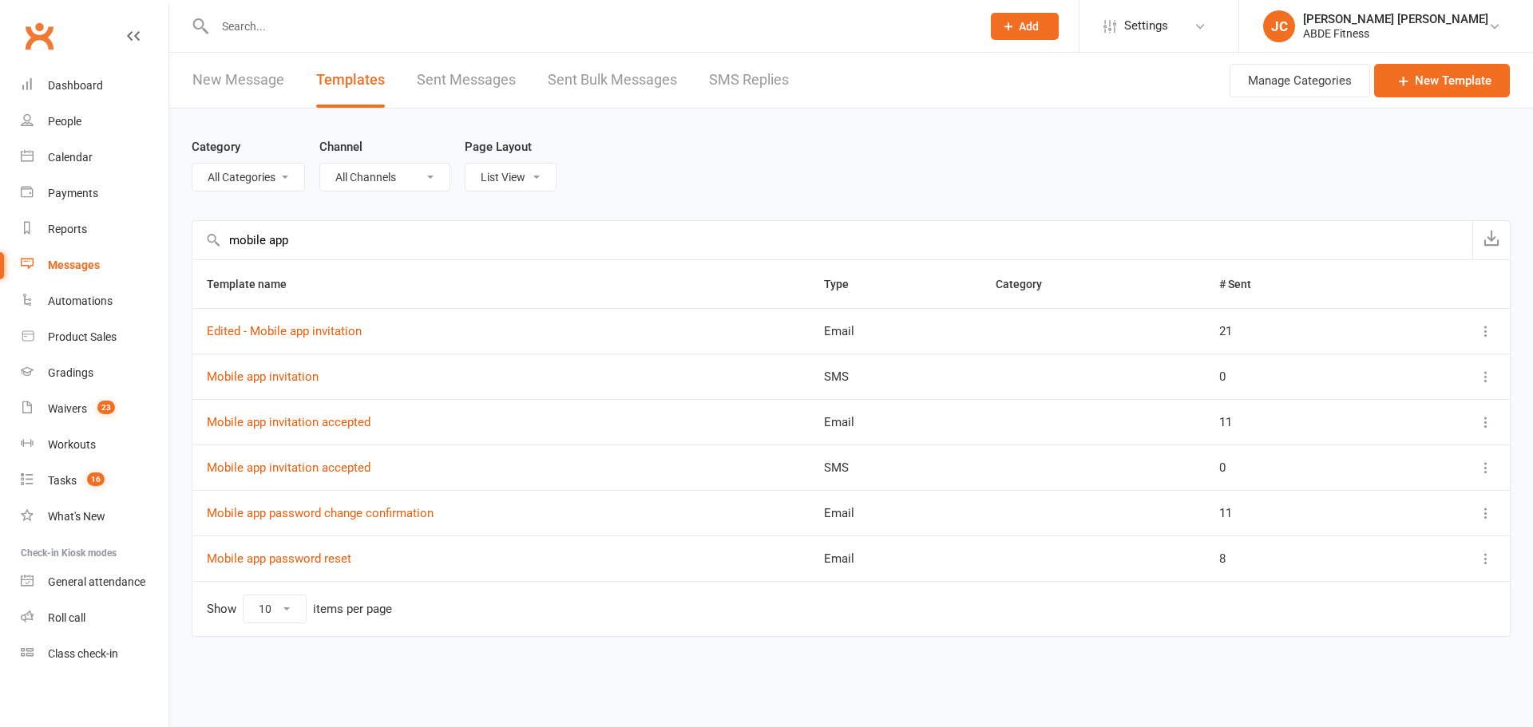
type input "mobile app"
